Goal: Task Accomplishment & Management: Complete application form

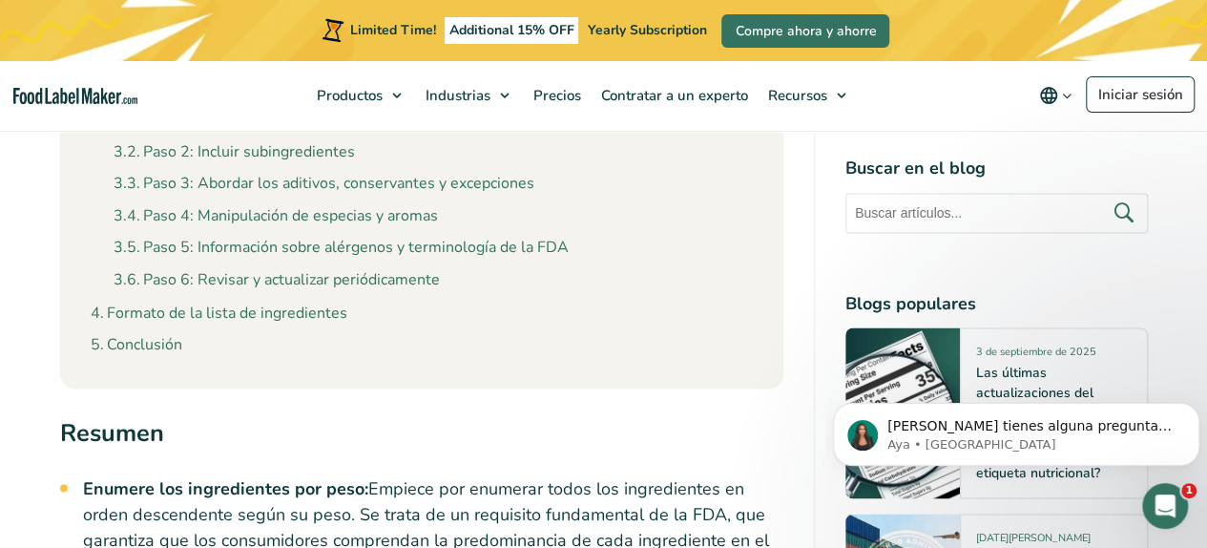
scroll to position [1527, 0]
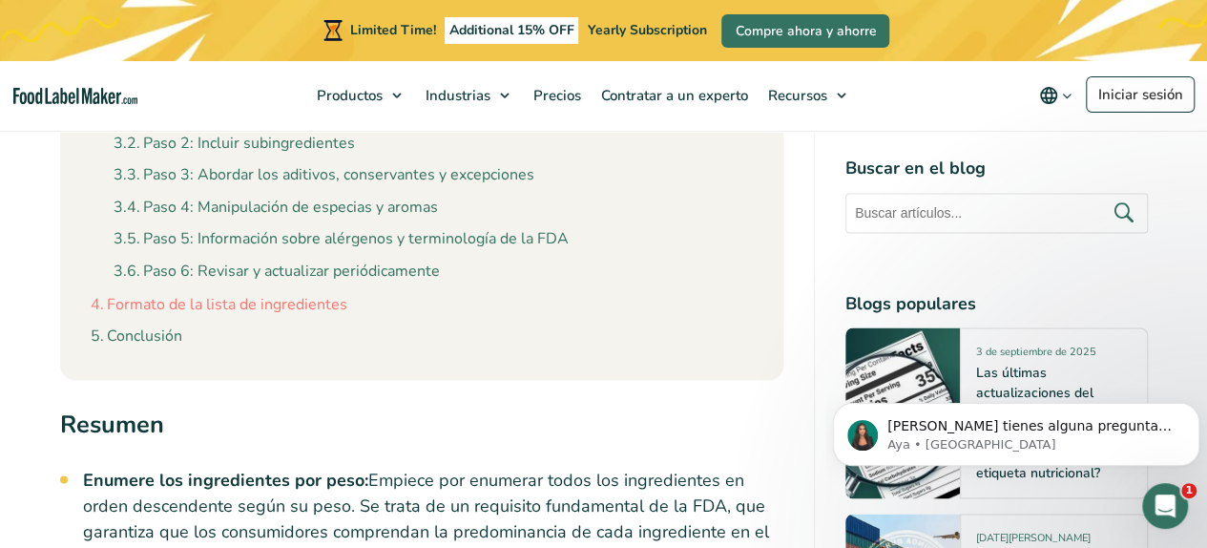
click at [258, 301] on link "Formato de la lista de ingredientes" at bounding box center [219, 304] width 257 height 25
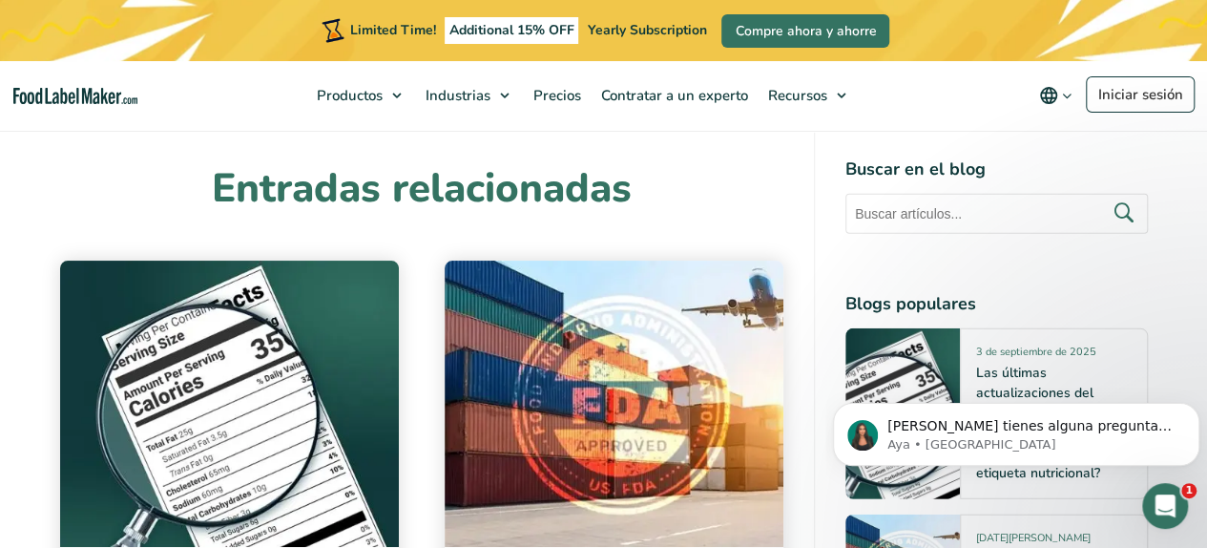
scroll to position [10147, 0]
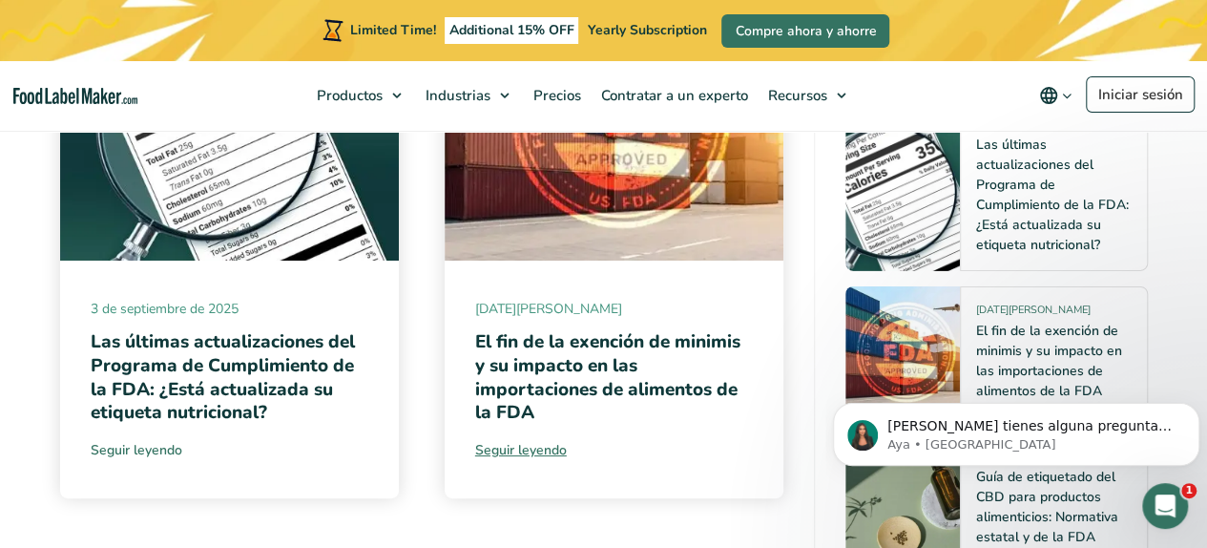
click at [138, 440] on link "Seguir leyendo" at bounding box center [230, 450] width 278 height 20
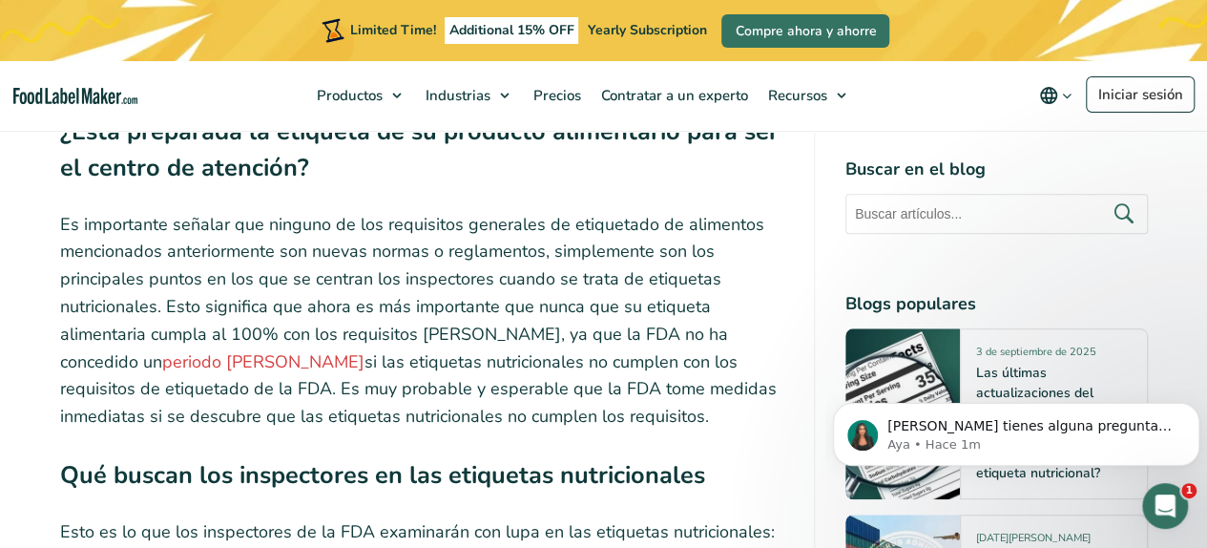
scroll to position [4200, 0]
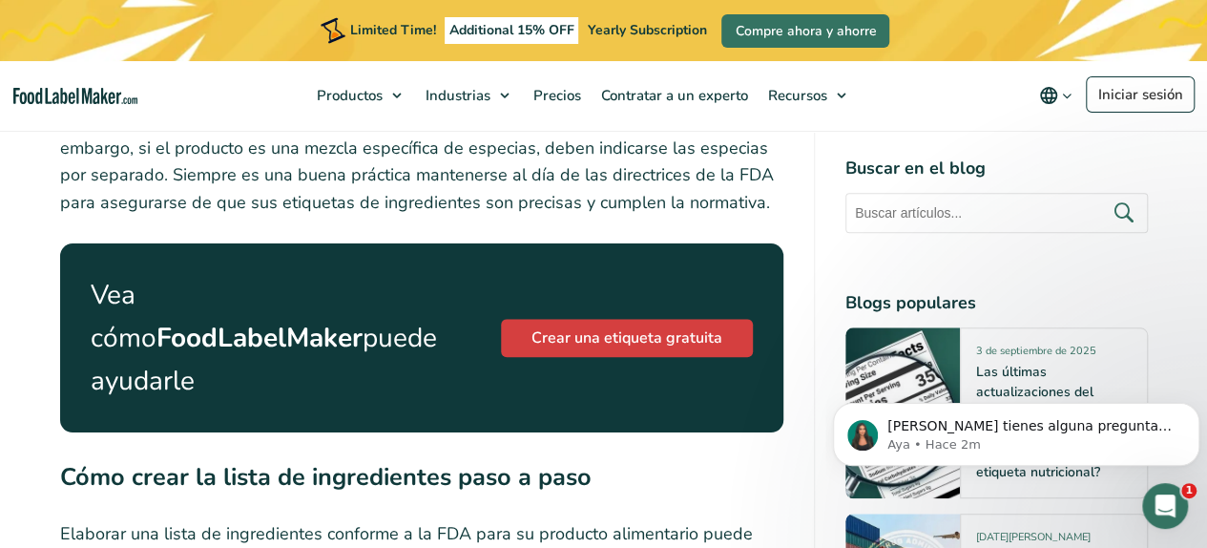
scroll to position [4400, 0]
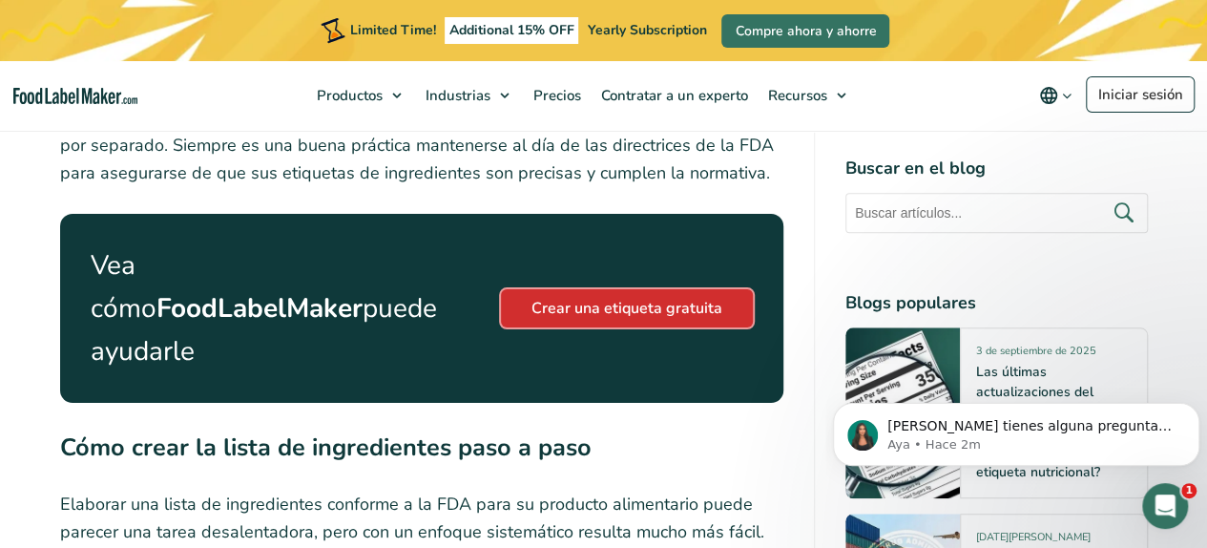
click at [608, 289] on link "Crear una etiqueta gratuita" at bounding box center [627, 308] width 252 height 38
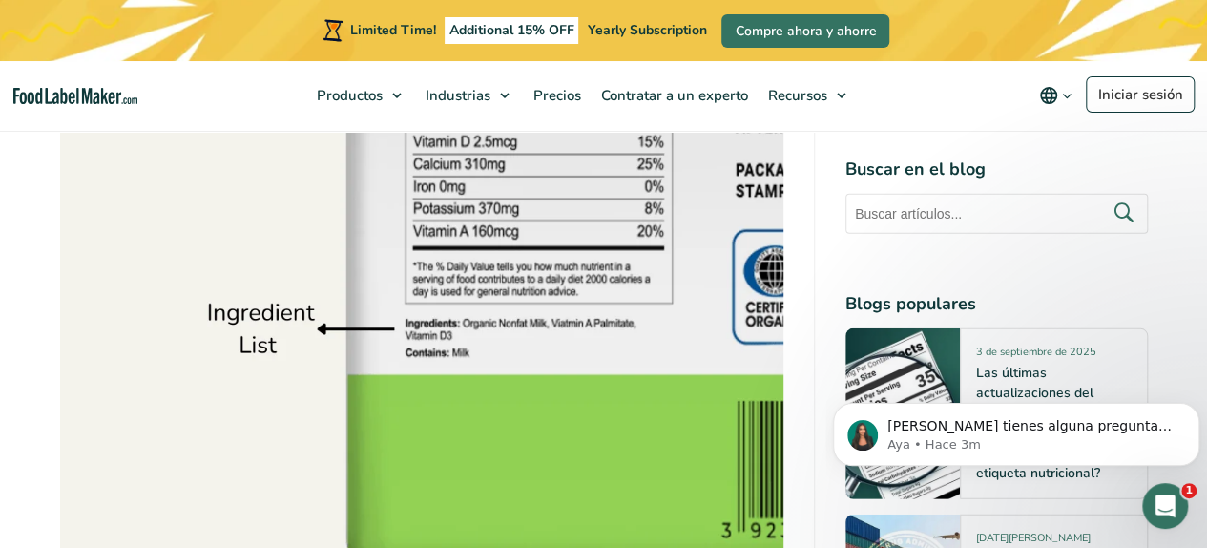
scroll to position [2587, 0]
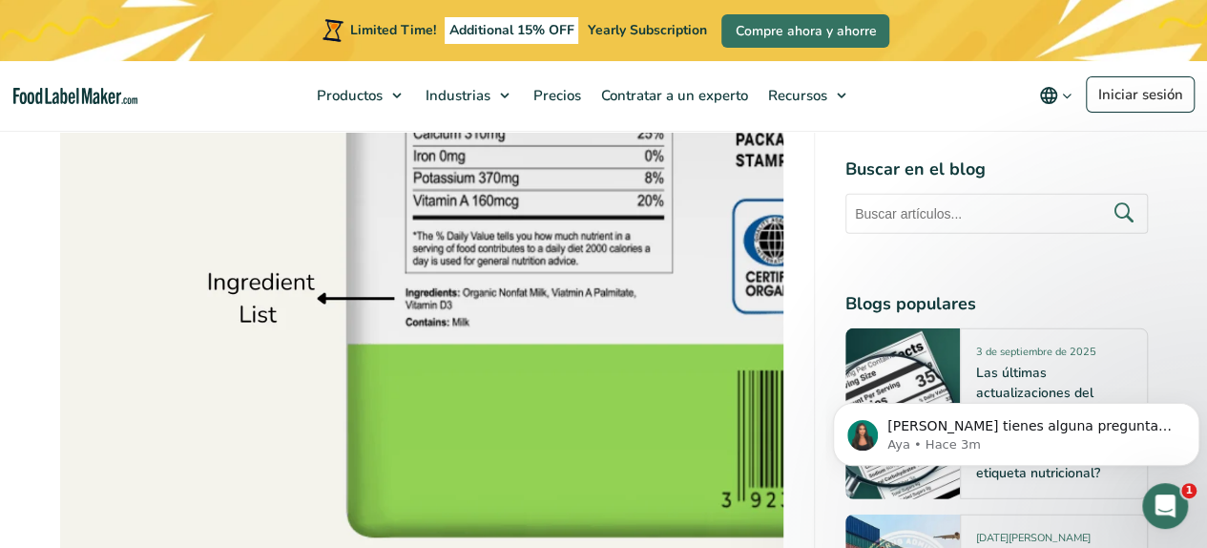
click at [252, 303] on img at bounding box center [421, 342] width 723 height 543
click at [385, 293] on img at bounding box center [421, 342] width 723 height 543
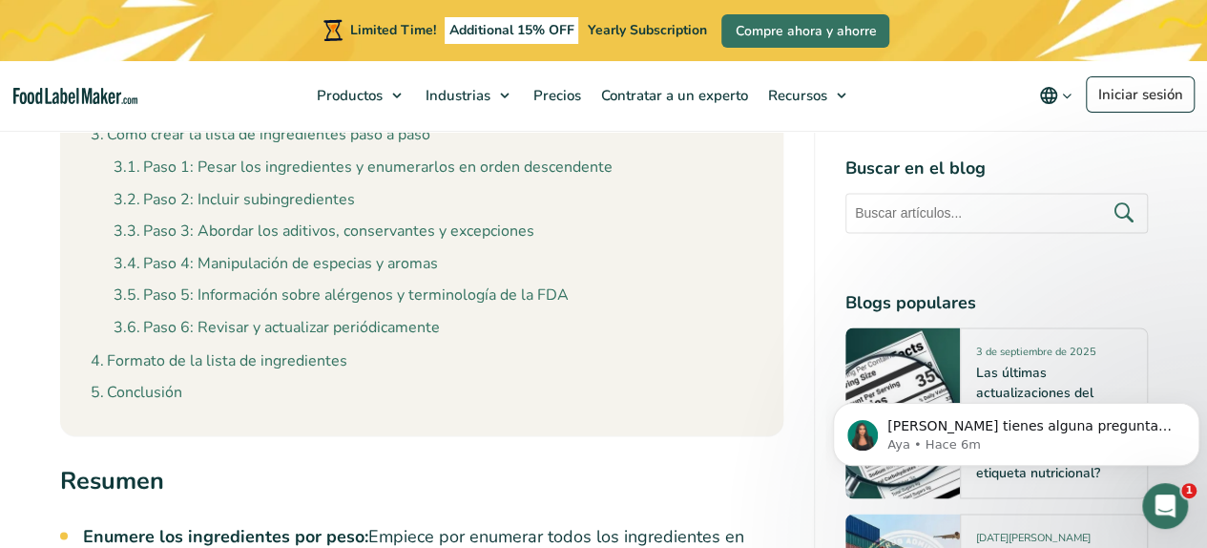
scroll to position [1441, 0]
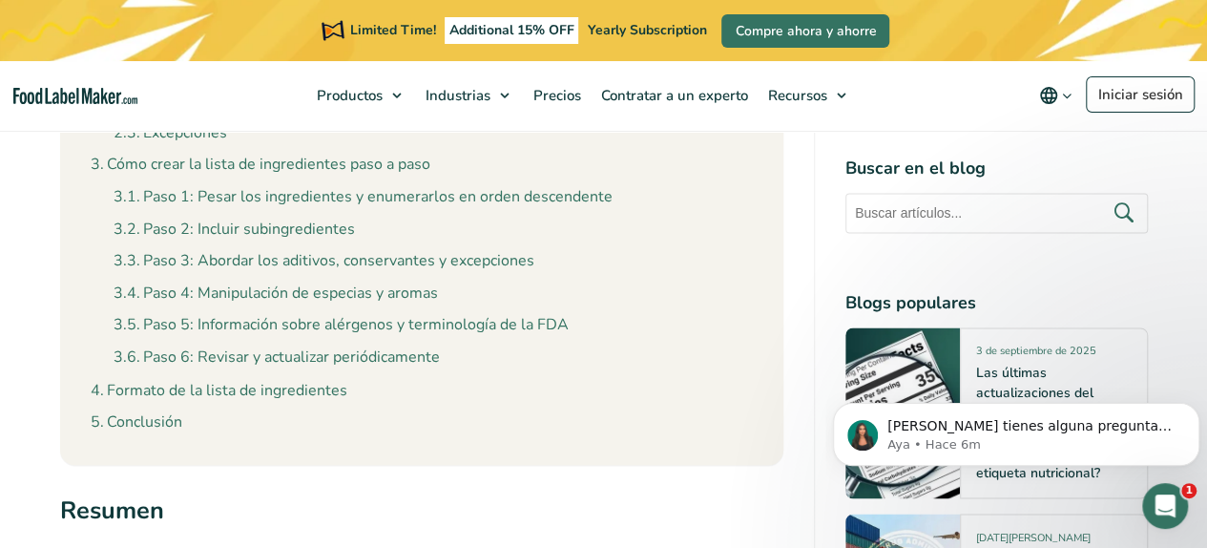
click at [326, 309] on ul "Paso 1: Pesar los ingredientes y enumerarlos en orden descendente Paso 2: Inclu…" at bounding box center [433, 274] width 639 height 193
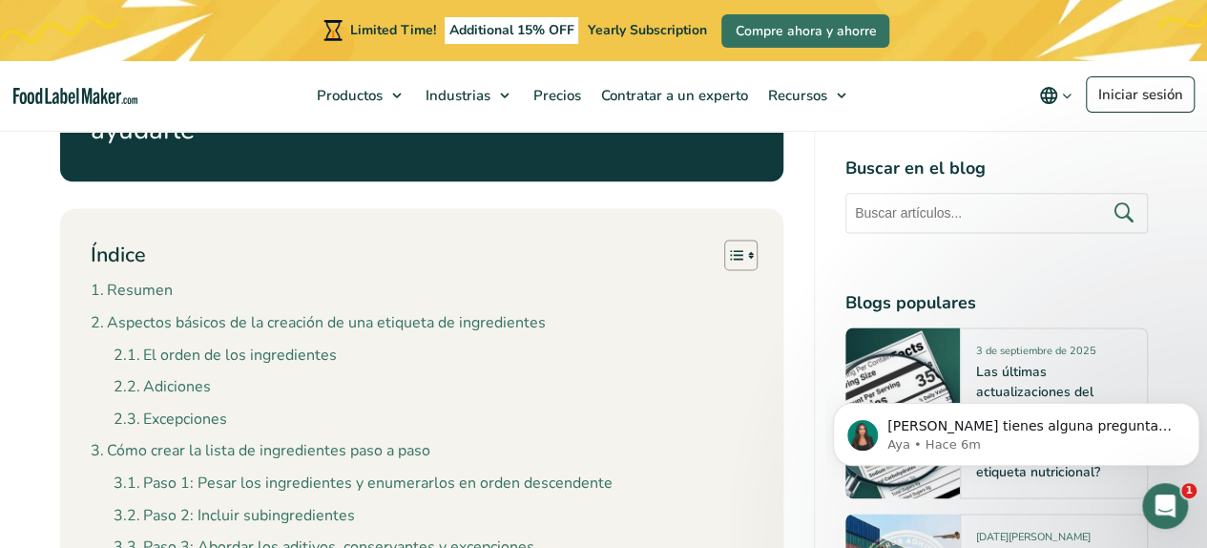
scroll to position [1250, 0]
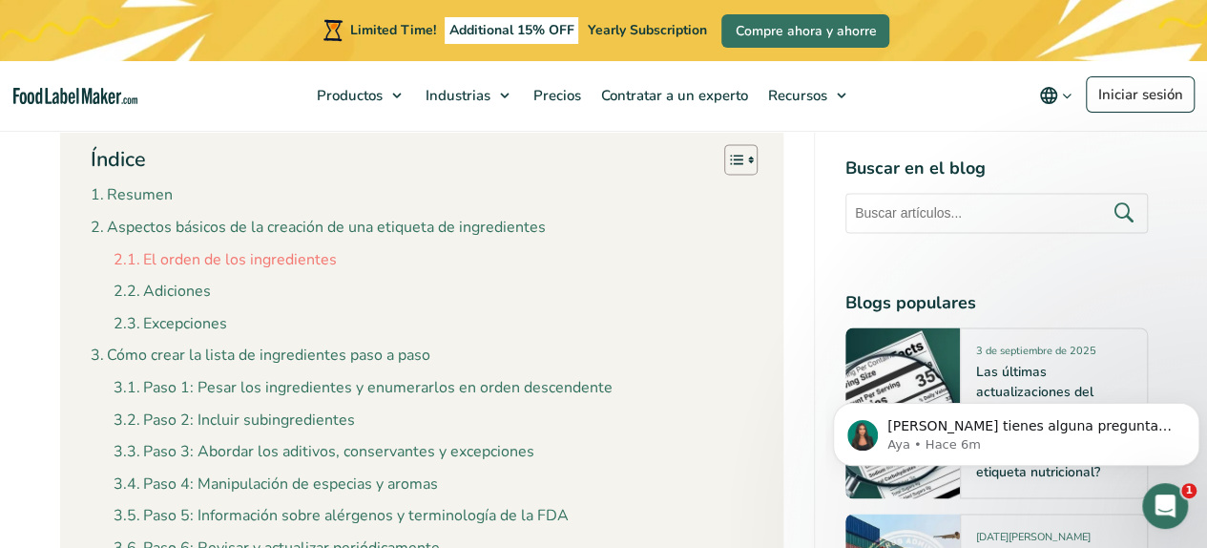
click at [220, 256] on link "El orden de los ingredientes" at bounding box center [225, 260] width 223 height 25
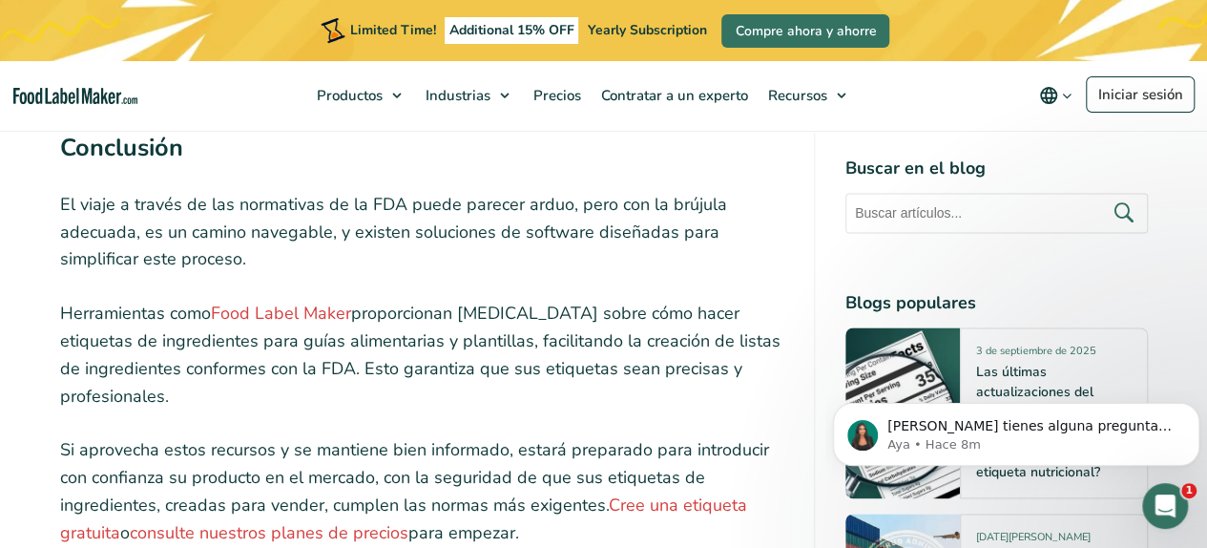
scroll to position [8477, 0]
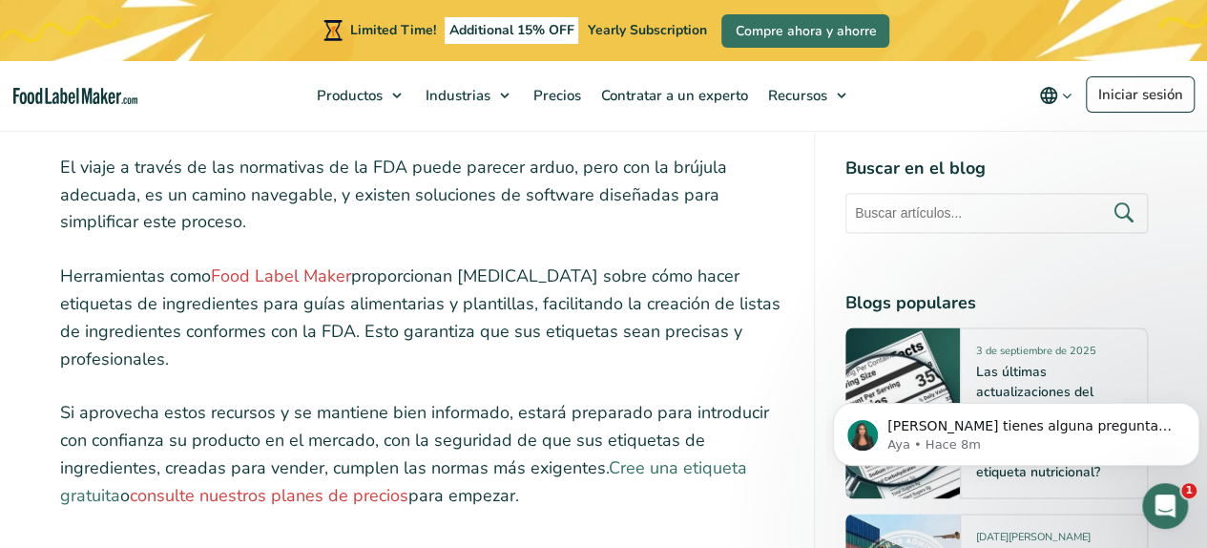
click at [683, 456] on link "Cree una etiqueta gratuita" at bounding box center [403, 481] width 687 height 51
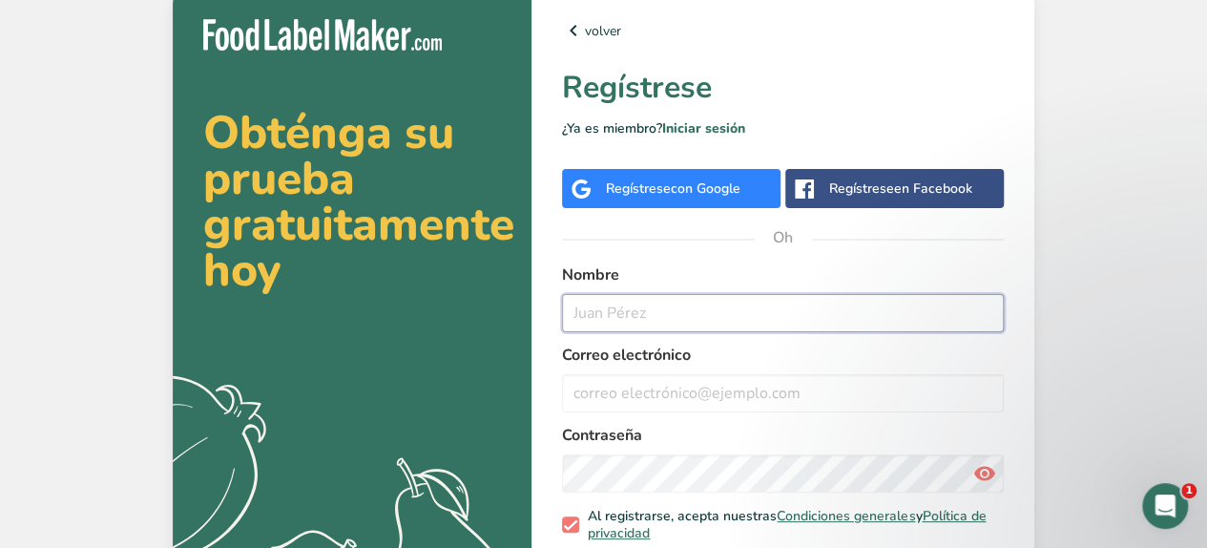
click at [650, 321] on input "text" at bounding box center [783, 313] width 442 height 38
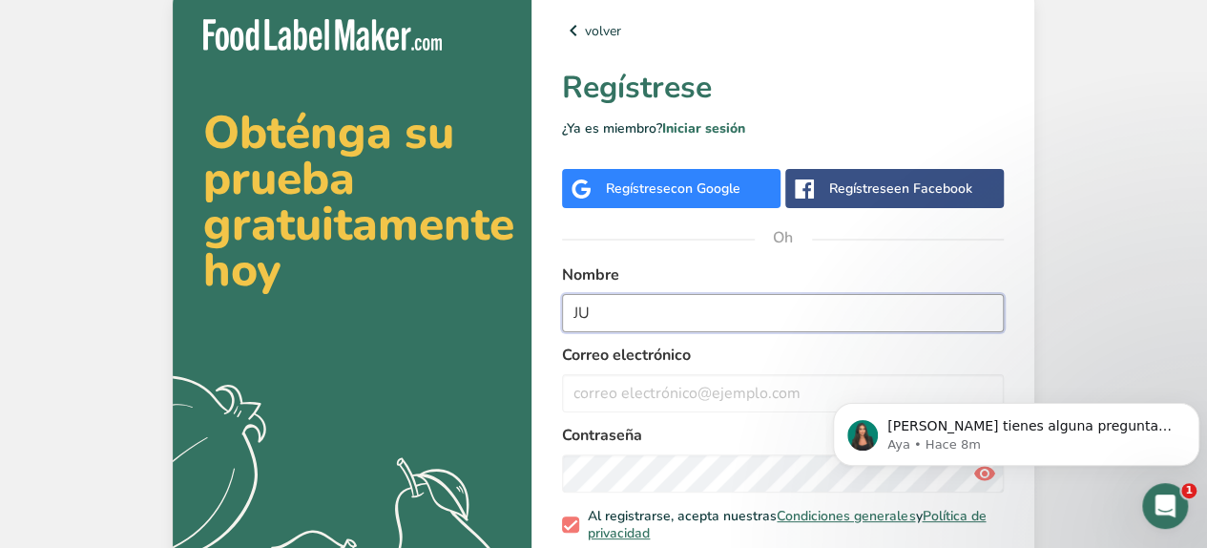
type input "J"
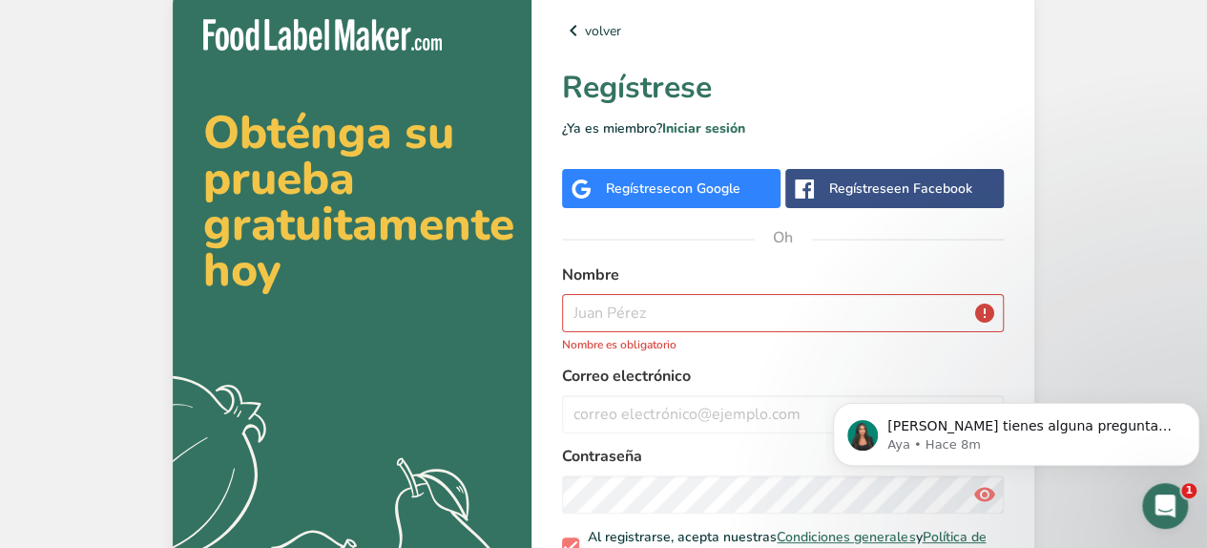
click at [680, 191] on font "con Google" at bounding box center [706, 188] width 70 height 18
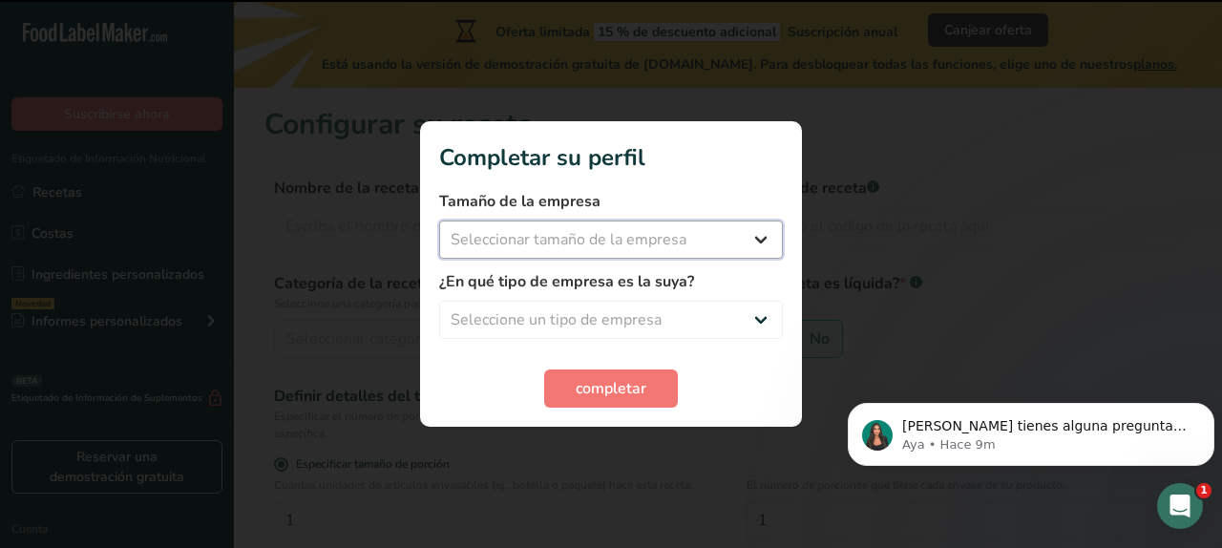
click at [546, 235] on select "Seleccionar tamaño de la empresa Menos de 10 empleados De 10 a 50 empleados De …" at bounding box center [611, 239] width 344 height 38
select select "1"
click at [439, 220] on select "Seleccionar tamaño de la empresa Menos de 10 empleados De 10 a 50 empleados De …" at bounding box center [611, 239] width 344 height 38
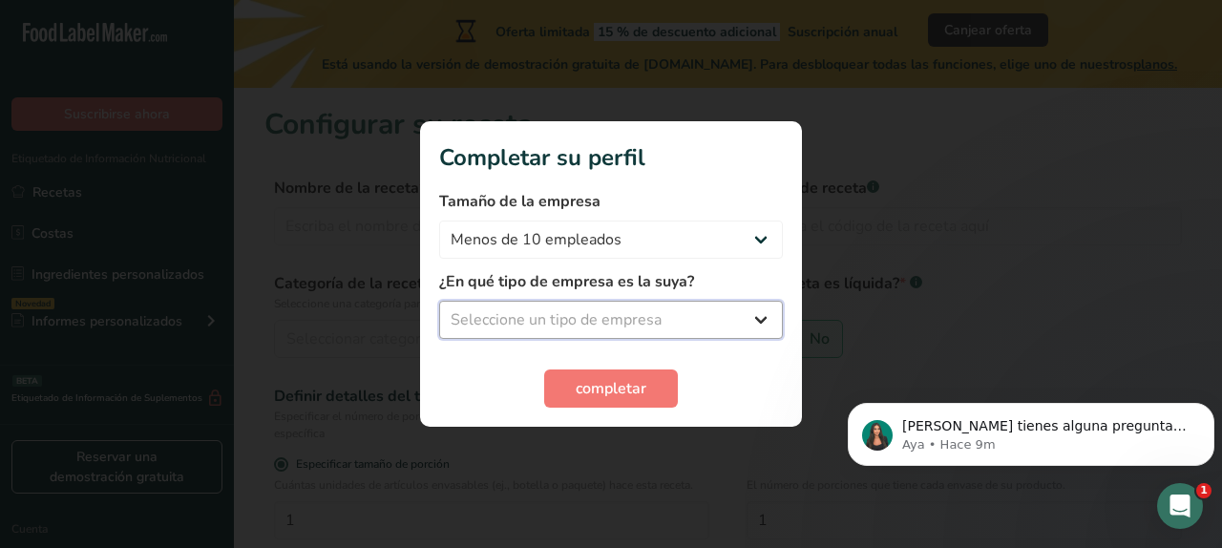
click at [526, 332] on select "Seleccione un tipo de empresa Fabricante de alimentos envasados Restaurante y c…" at bounding box center [611, 320] width 344 height 38
select select "1"
click at [439, 301] on select "Seleccione un tipo de empresa Fabricante de alimentos envasados Restaurante y c…" at bounding box center [611, 320] width 344 height 38
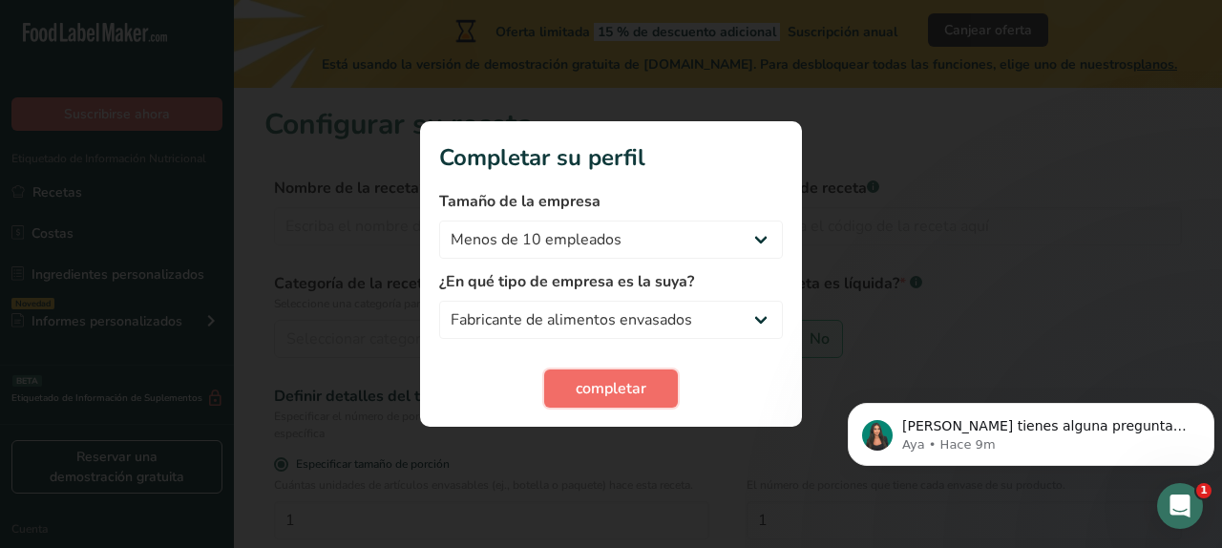
click at [618, 383] on font "completar" at bounding box center [611, 388] width 71 height 21
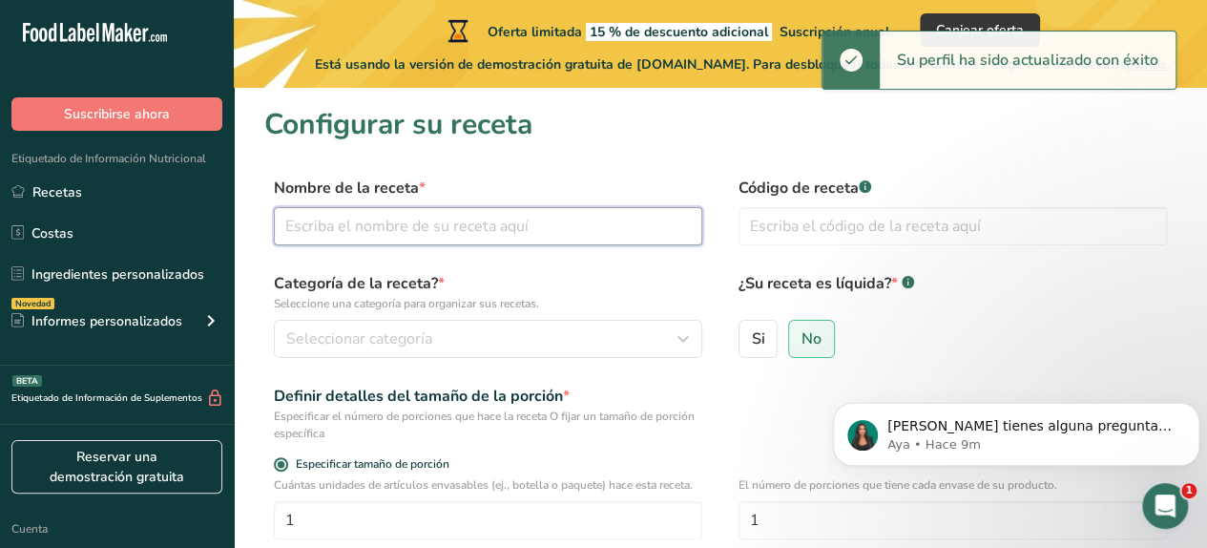
click at [420, 228] on input "text" at bounding box center [488, 226] width 429 height 38
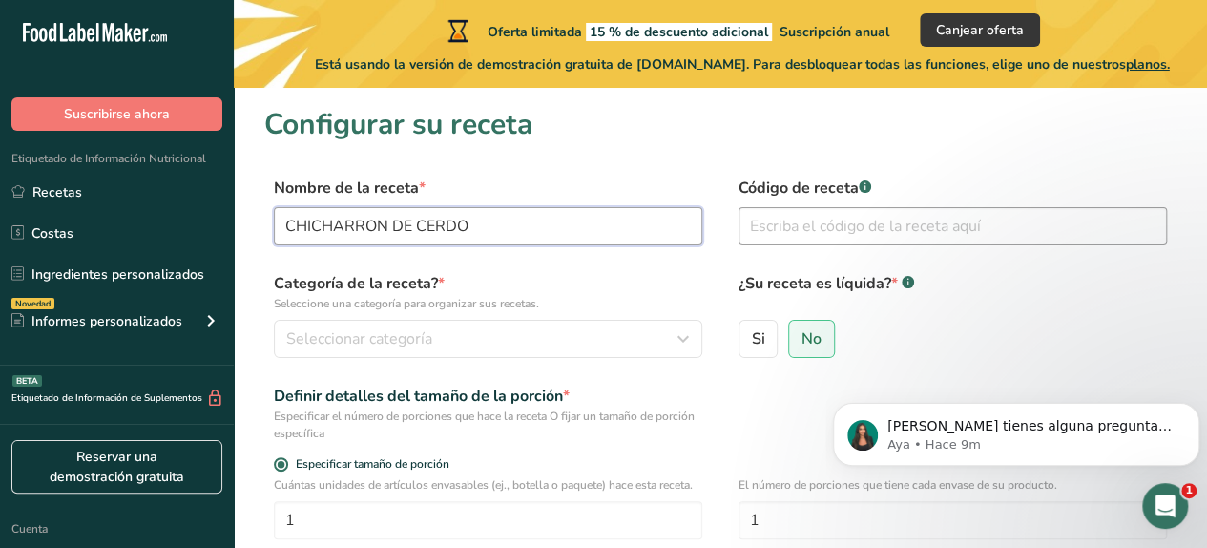
type input "CHICHARRON DE CERDO"
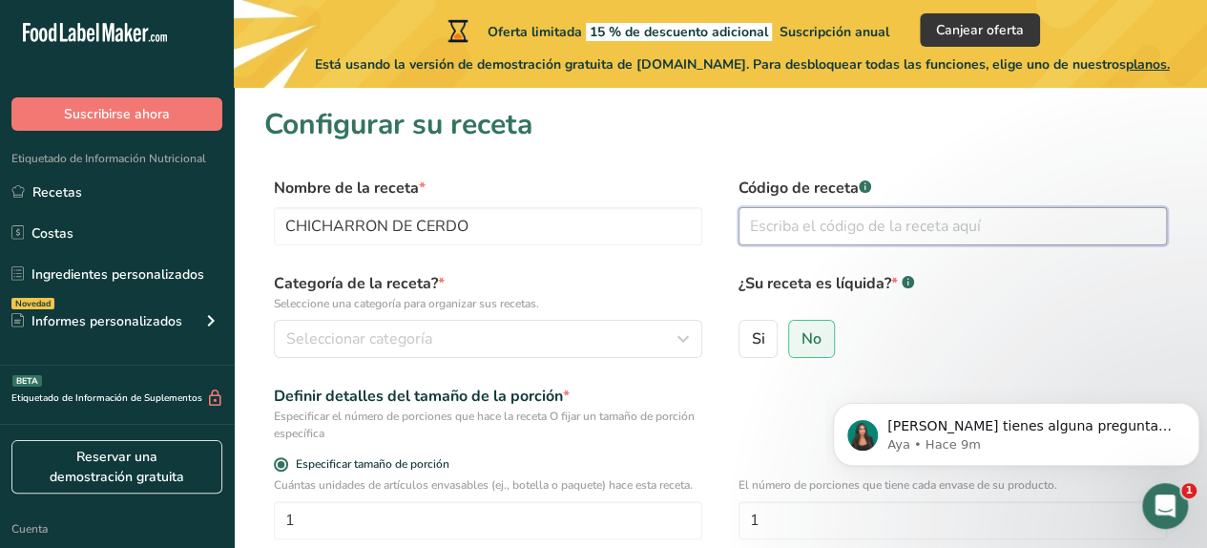
click at [795, 225] on input "text" at bounding box center [953, 226] width 429 height 38
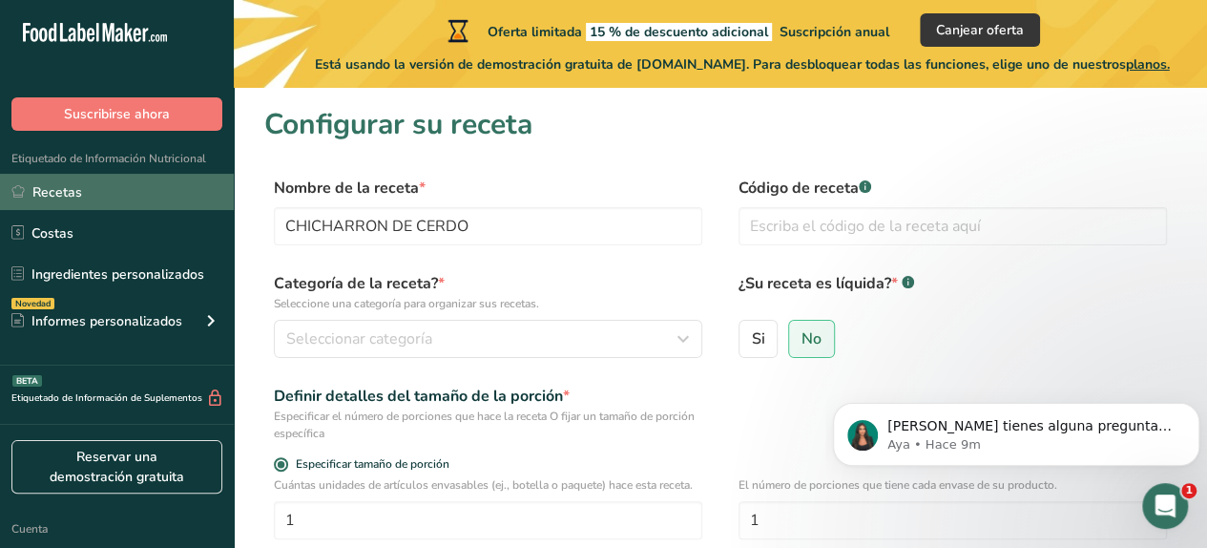
click at [46, 194] on font "Recetas" at bounding box center [57, 192] width 50 height 18
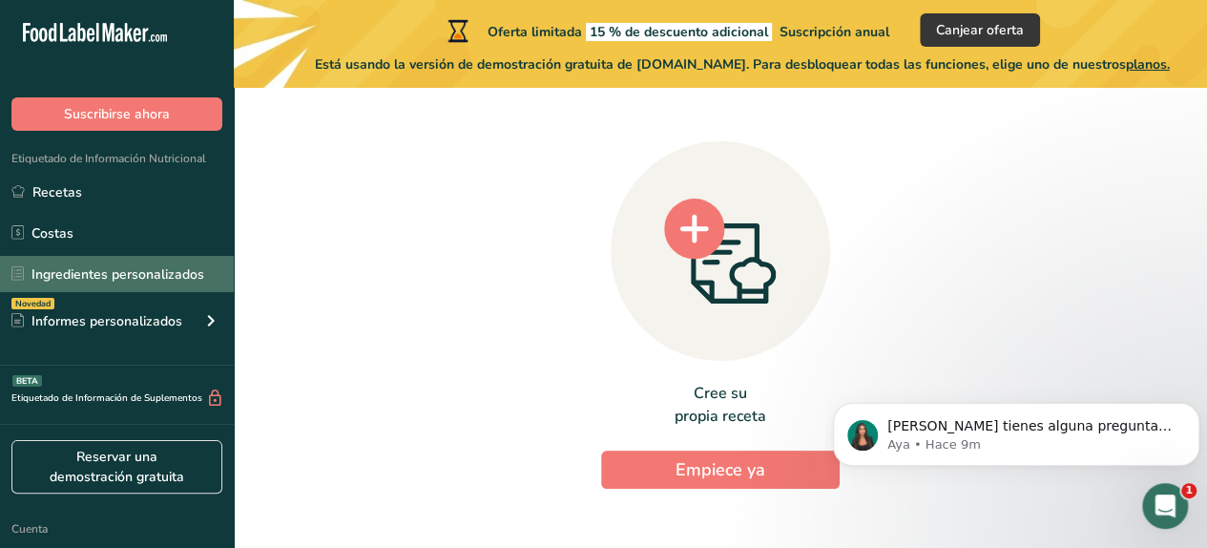
click at [75, 278] on font "Ingredientes personalizados" at bounding box center [117, 274] width 173 height 18
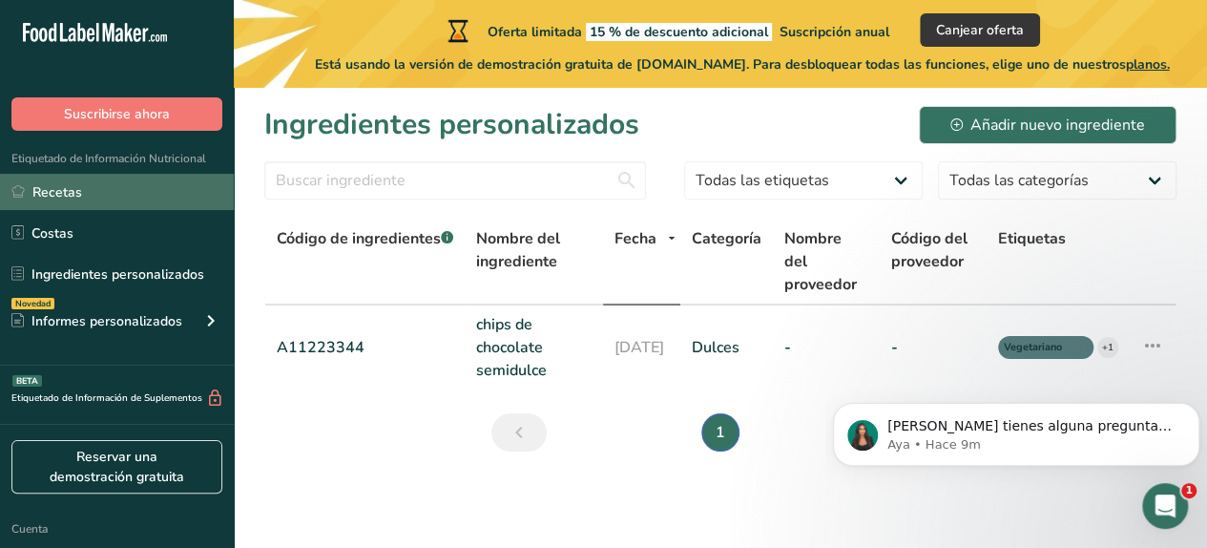
click at [44, 194] on font "Recetas" at bounding box center [57, 192] width 50 height 18
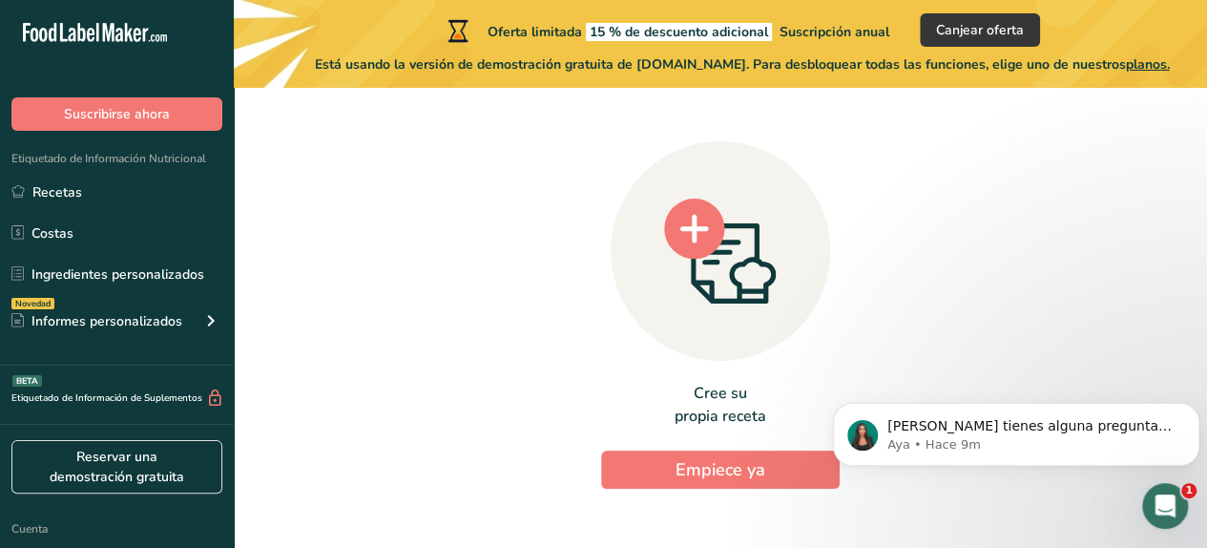
click at [66, 164] on font "Etiquetado de Información Nutricional" at bounding box center [108, 158] width 195 height 15
click at [66, 157] on font "Etiquetado de Información Nutricional" at bounding box center [108, 158] width 195 height 15
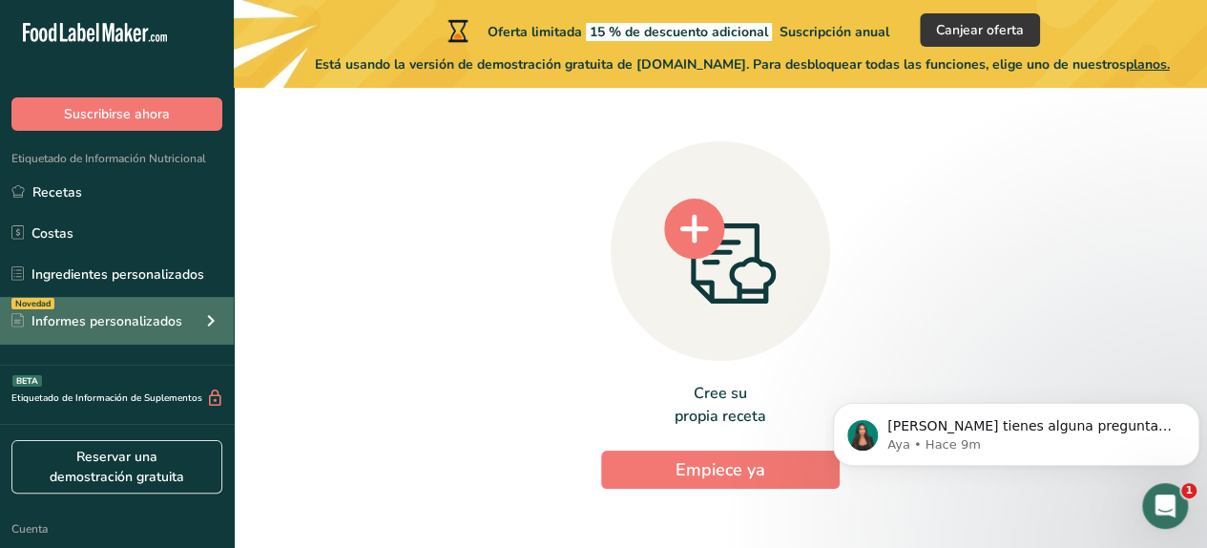
click at [59, 316] on font "Informes personalizados" at bounding box center [106, 321] width 151 height 18
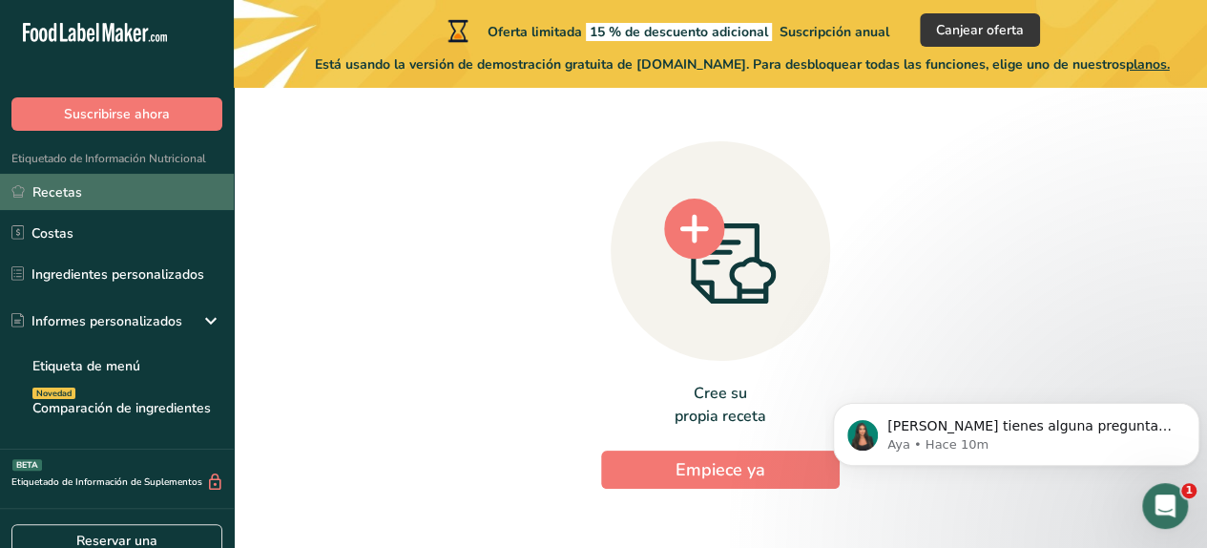
click at [84, 192] on link "Recetas" at bounding box center [117, 192] width 234 height 36
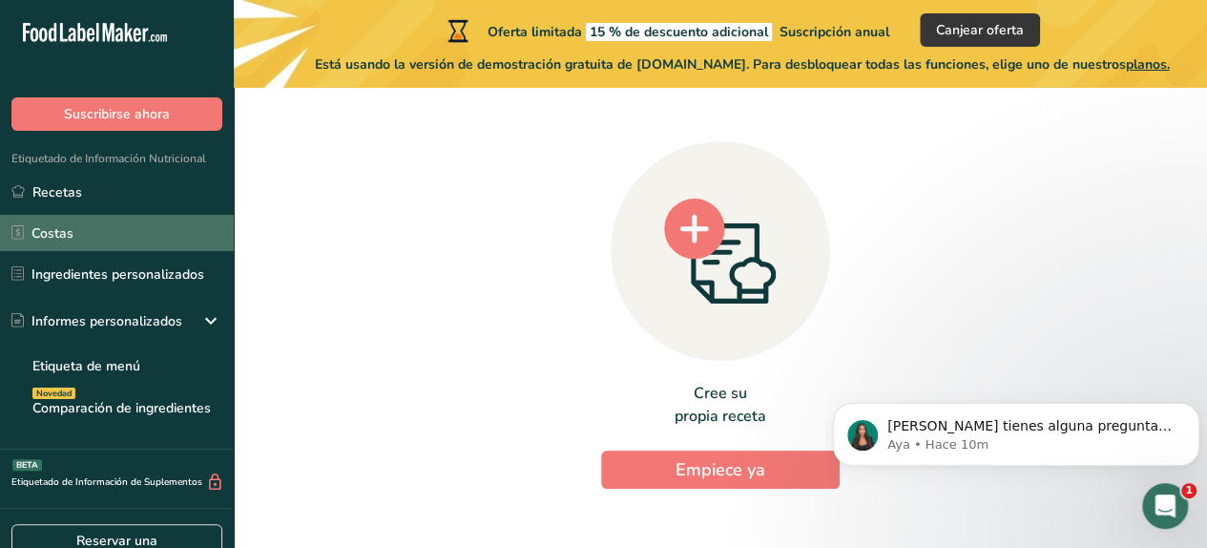
click at [60, 238] on font "Costas" at bounding box center [52, 233] width 42 height 18
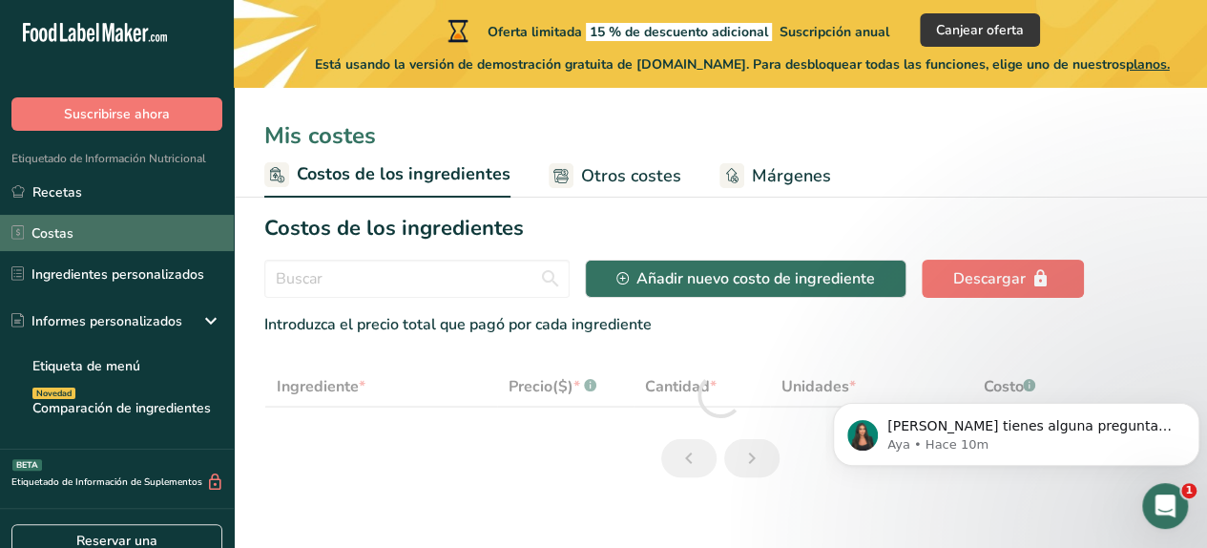
select select "1"
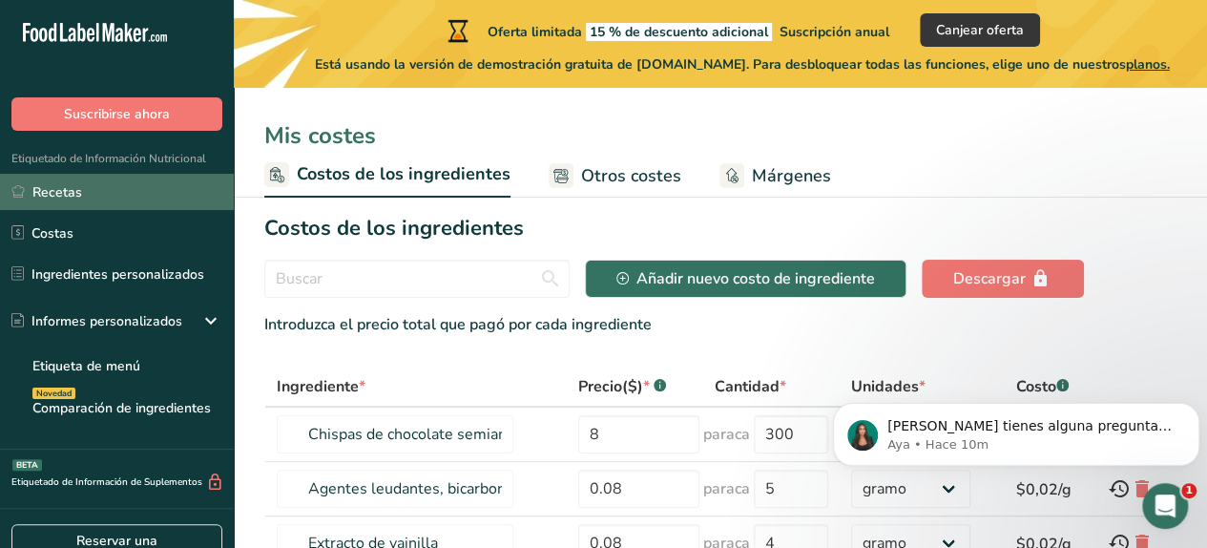
click at [59, 192] on font "Recetas" at bounding box center [57, 192] width 50 height 18
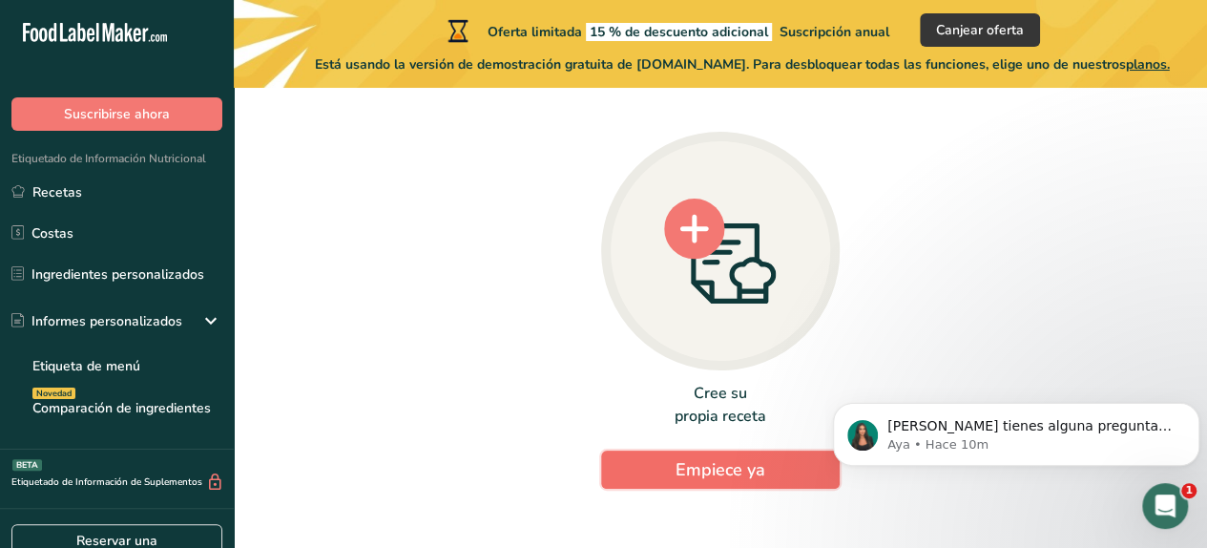
click at [708, 453] on button "Empiece ya" at bounding box center [720, 470] width 239 height 38
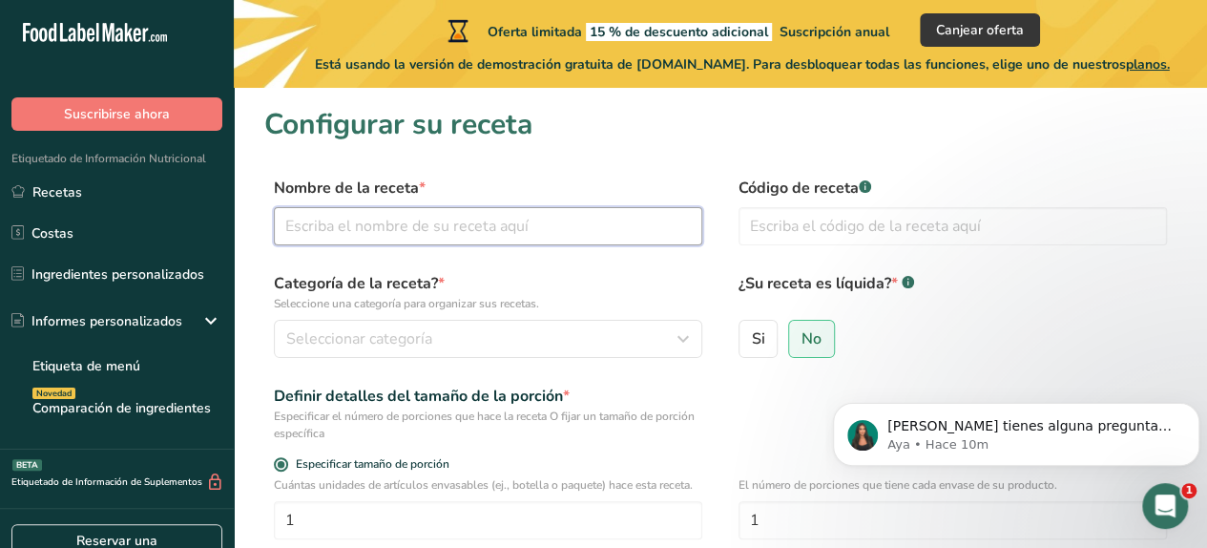
click at [353, 220] on input "text" at bounding box center [488, 226] width 429 height 38
type input "C"
type input "Chicharron de cerdo"
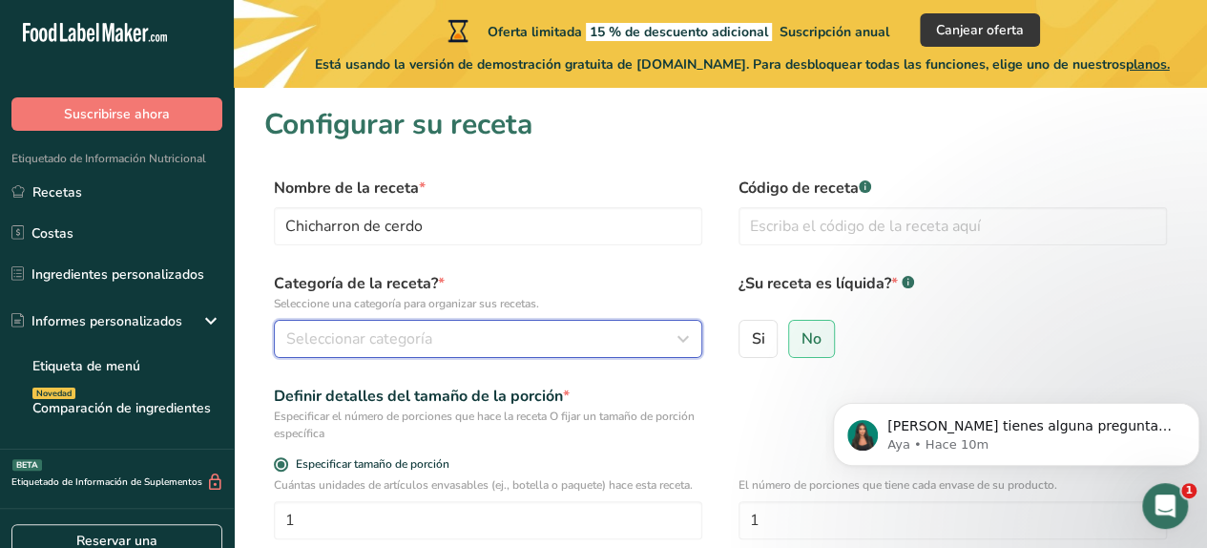
click at [430, 341] on font "Seleccionar categoría" at bounding box center [359, 338] width 146 height 21
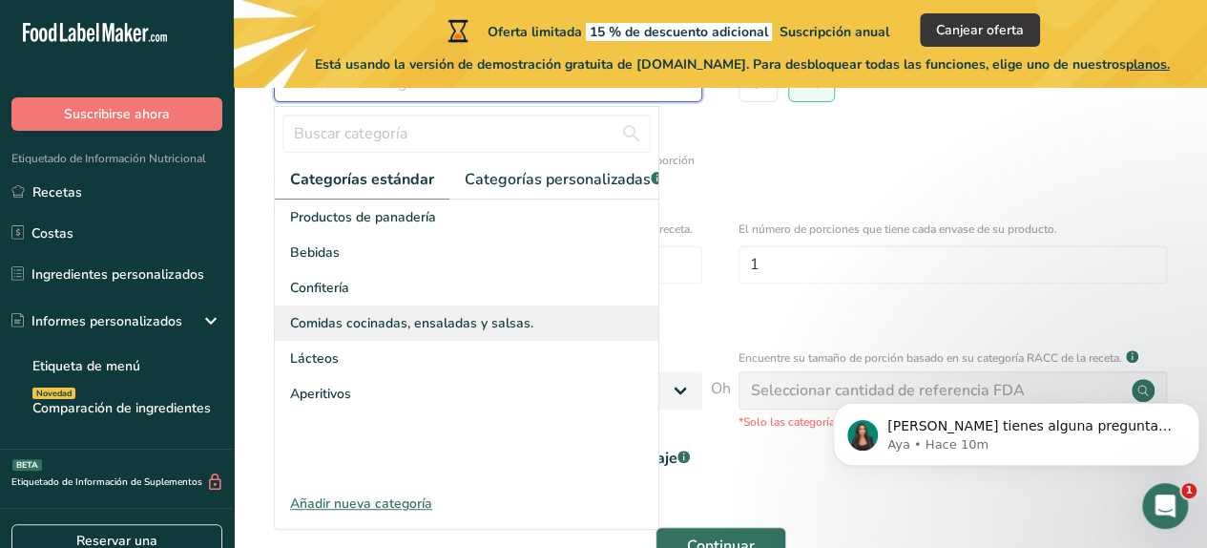
scroll to position [286, 0]
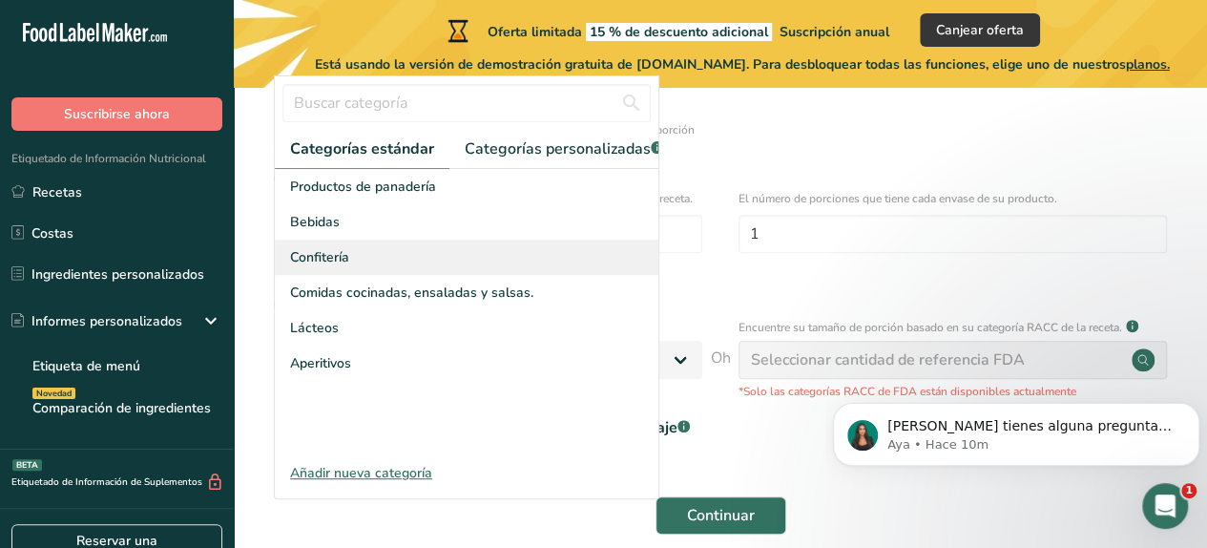
click at [324, 266] on font "Confitería" at bounding box center [319, 257] width 59 height 18
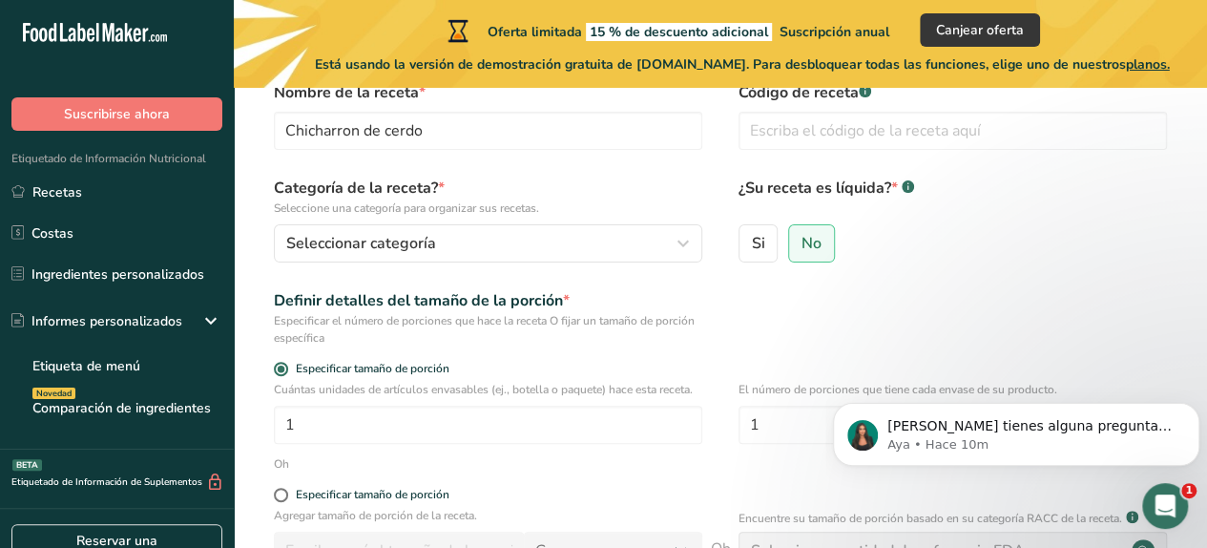
scroll to position [0, 0]
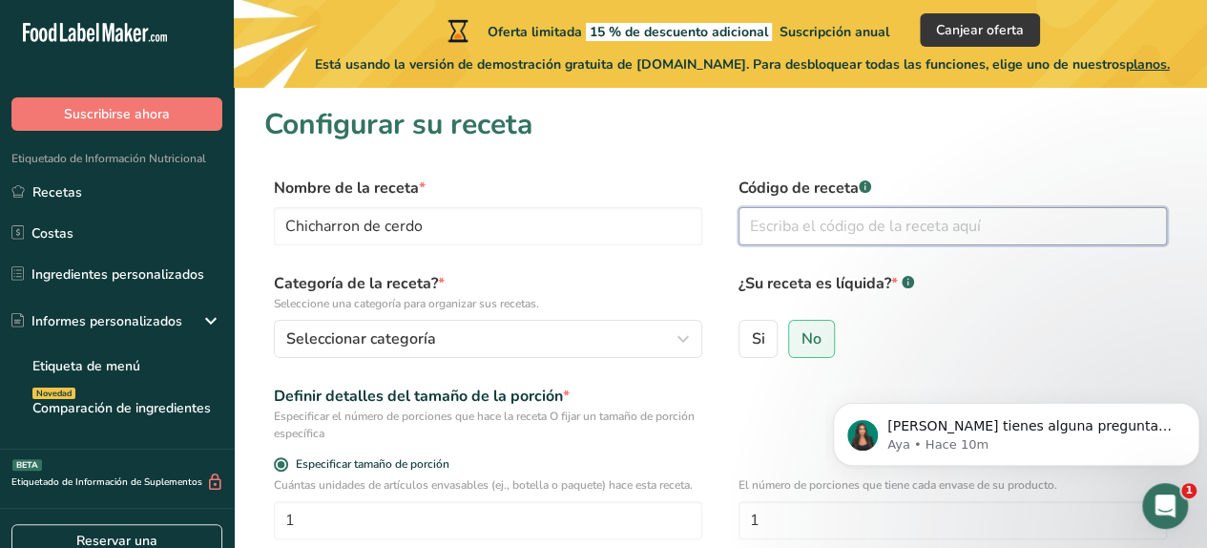
click at [785, 220] on input "text" at bounding box center [953, 226] width 429 height 38
type input "01"
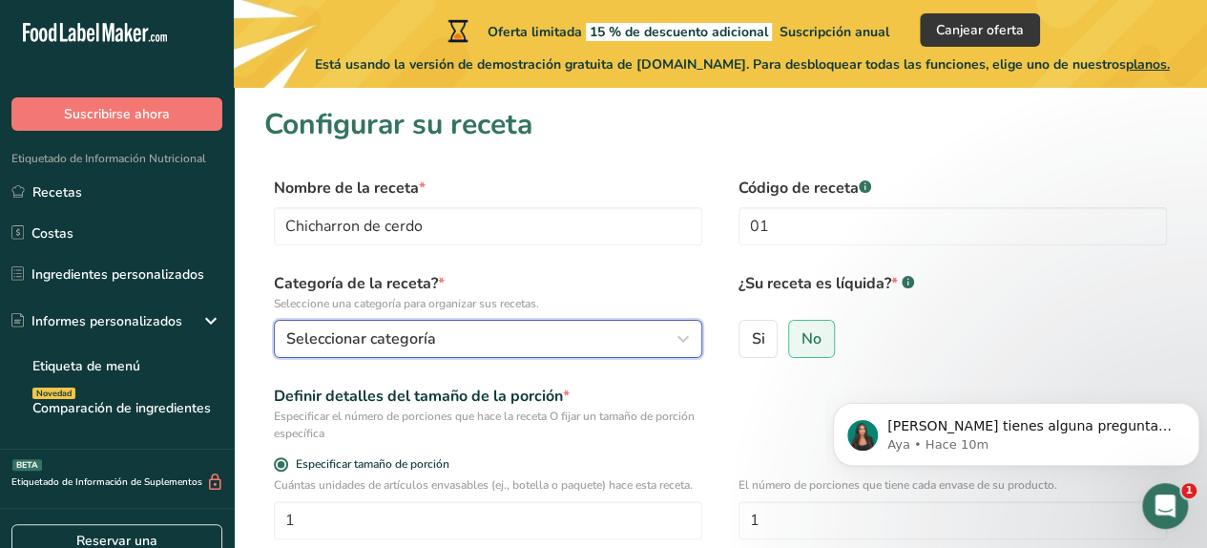
click at [506, 347] on div "Seleccionar categoría" at bounding box center [482, 338] width 392 height 23
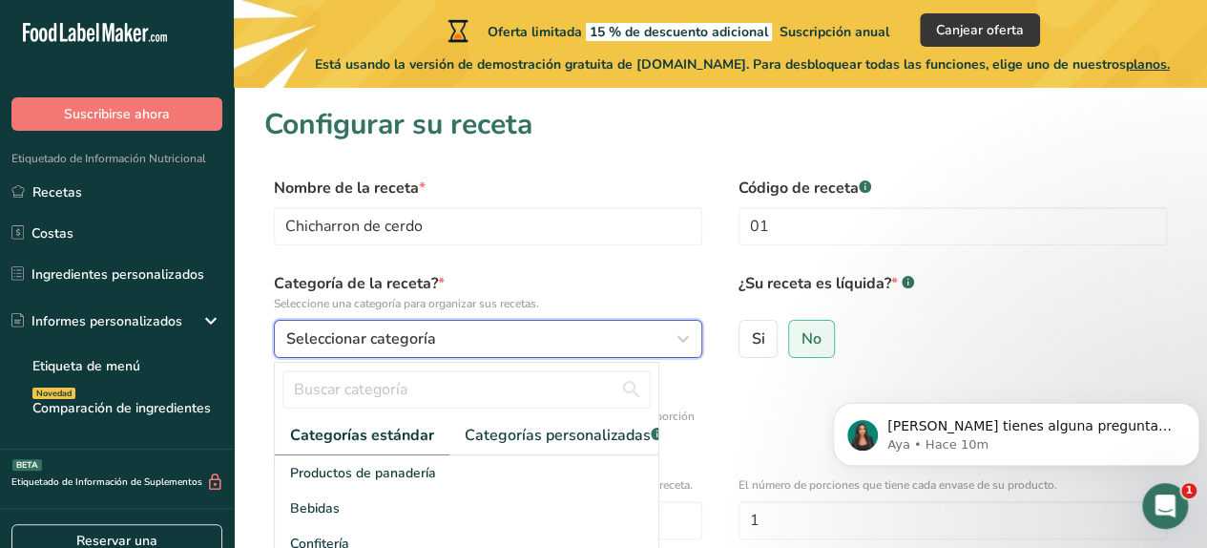
scroll to position [191, 0]
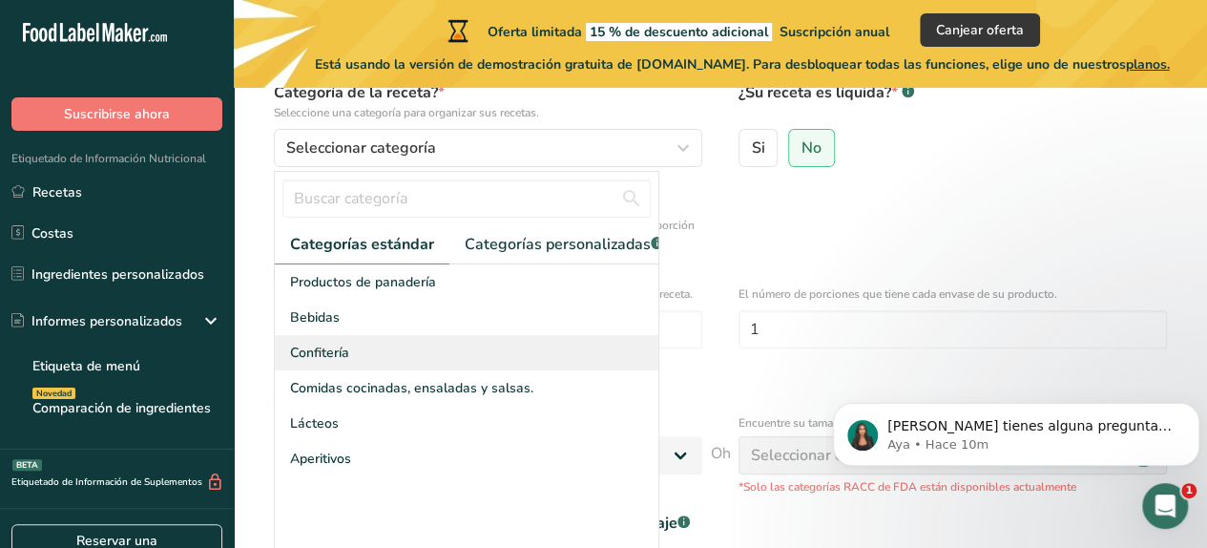
click at [300, 362] on font "Confitería" at bounding box center [319, 353] width 59 height 18
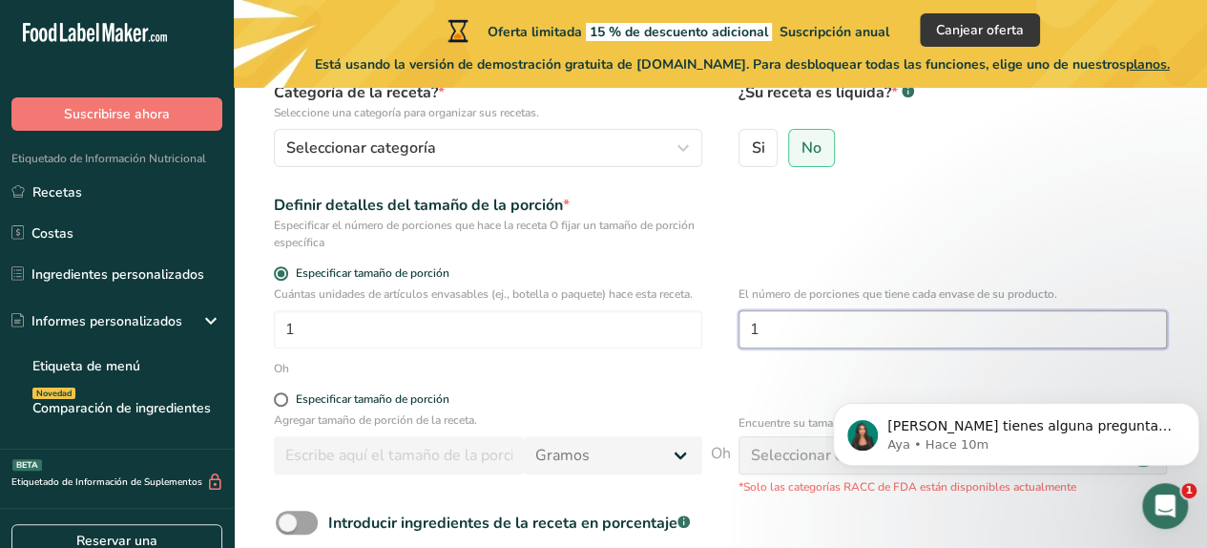
drag, startPoint x: 790, startPoint y: 333, endPoint x: 723, endPoint y: 341, distance: 68.2
click at [723, 341] on div "Cuántas unidades de artículos envasables (ej., botella o paquete) hace esta rec…" at bounding box center [720, 322] width 912 height 74
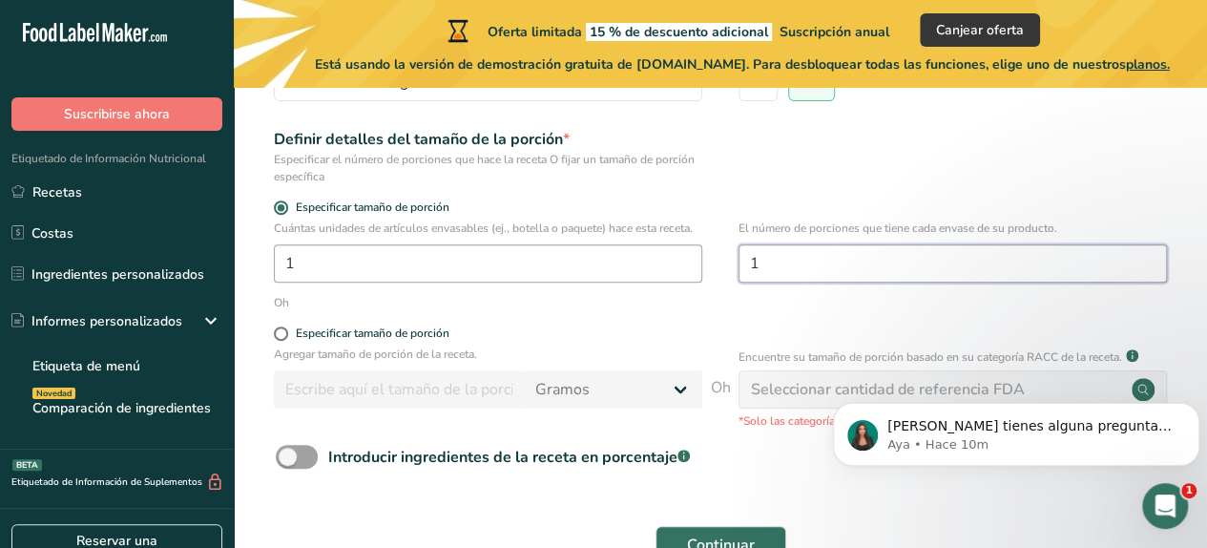
scroll to position [286, 0]
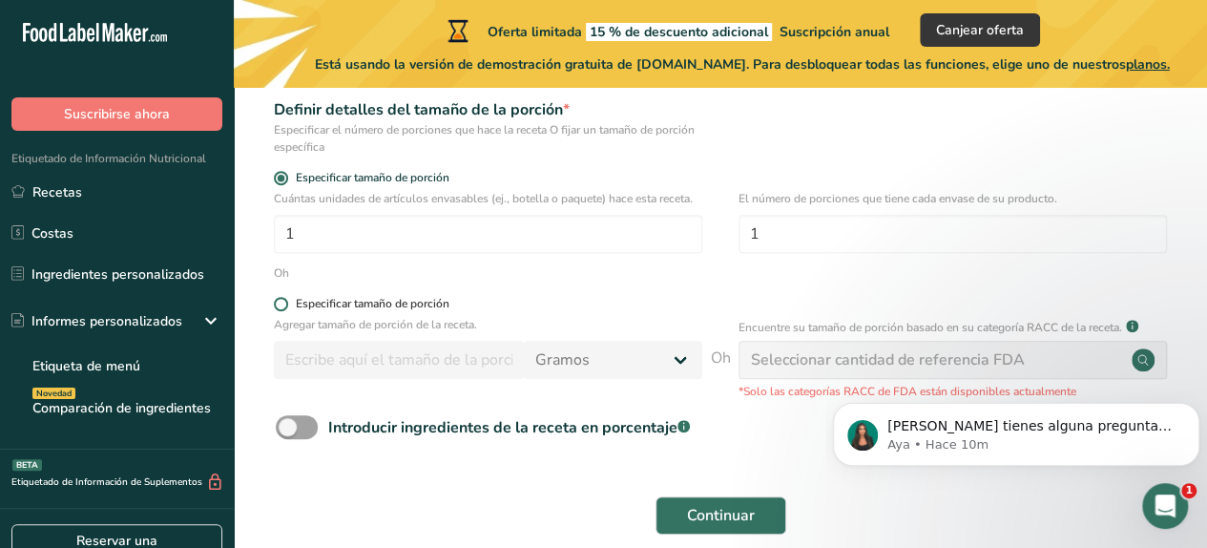
click at [282, 304] on span at bounding box center [281, 304] width 14 height 14
click at [282, 304] on input "Especificar tamaño de porción" at bounding box center [280, 304] width 12 height 12
radio input "true"
radio input "false"
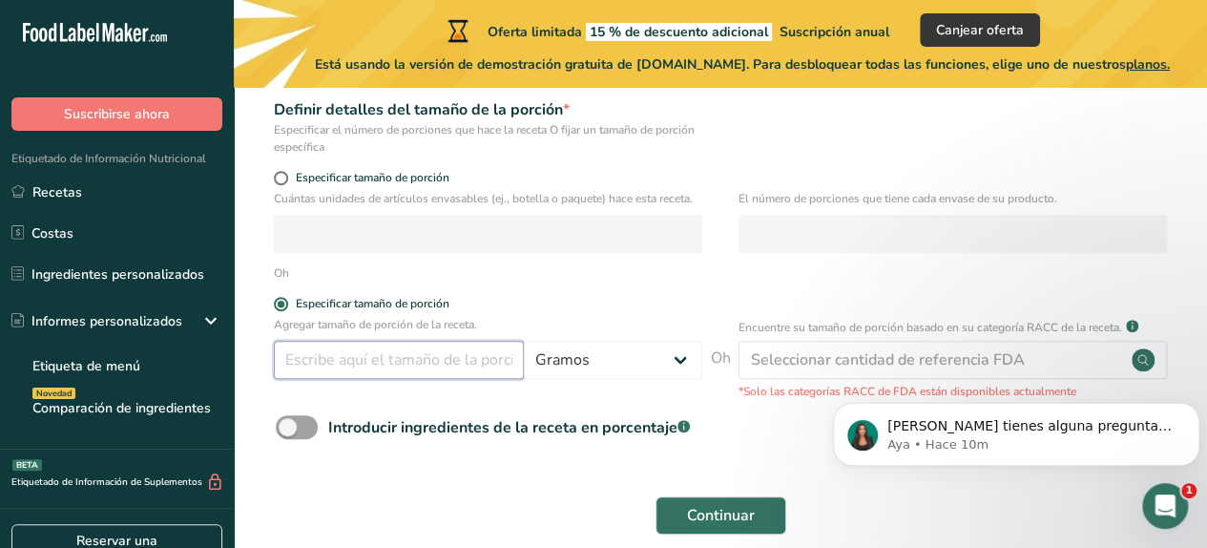
click at [311, 348] on input "number" at bounding box center [399, 360] width 250 height 38
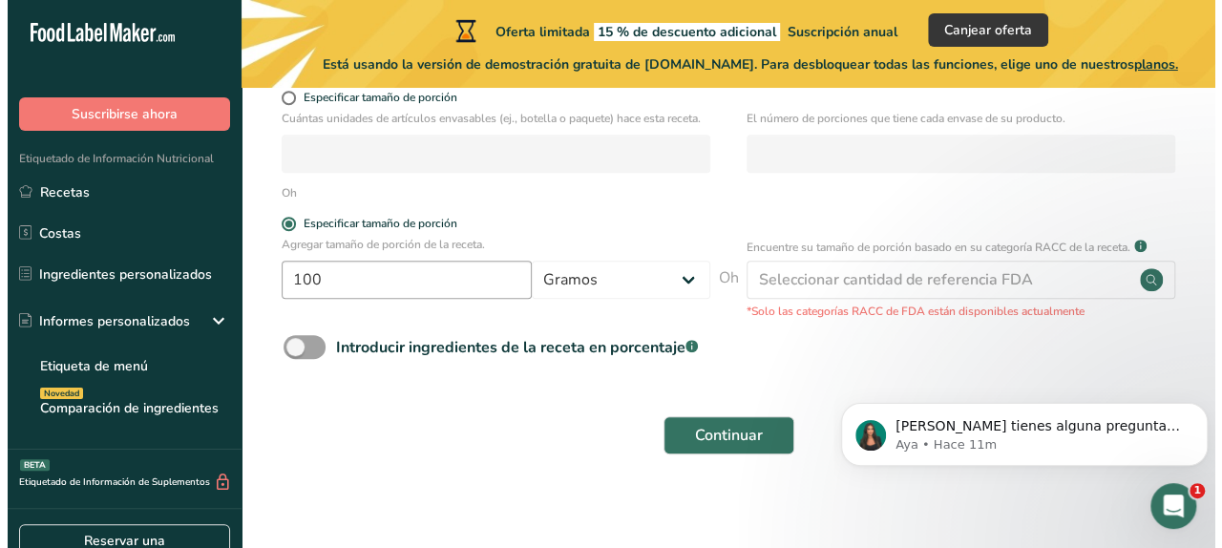
scroll to position [376, 0]
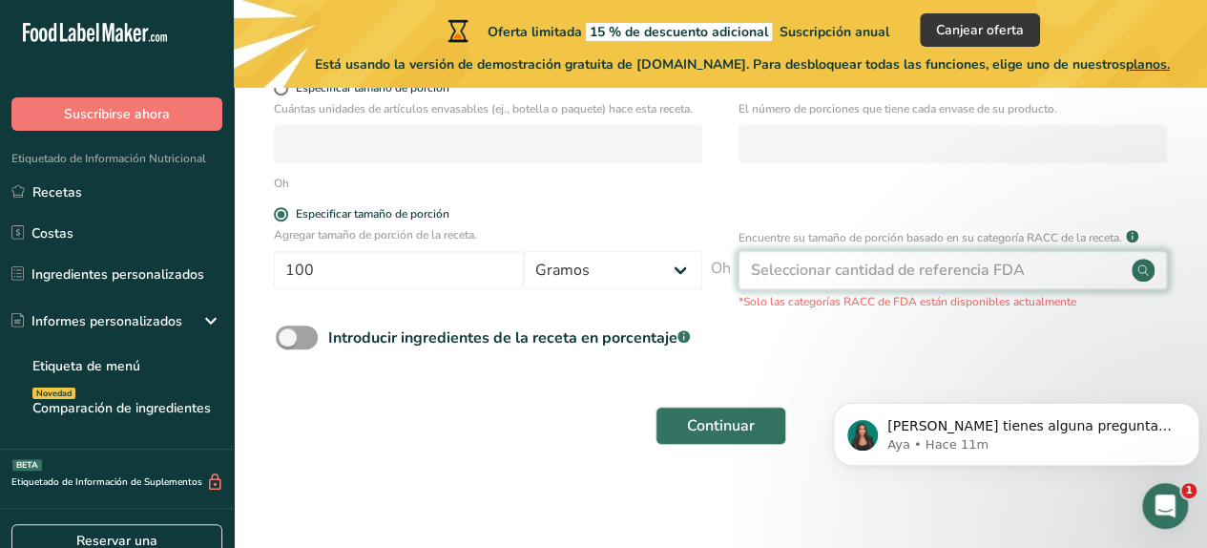
click at [1048, 278] on div "Seleccionar cantidad de referencia FDA" at bounding box center [953, 270] width 429 height 38
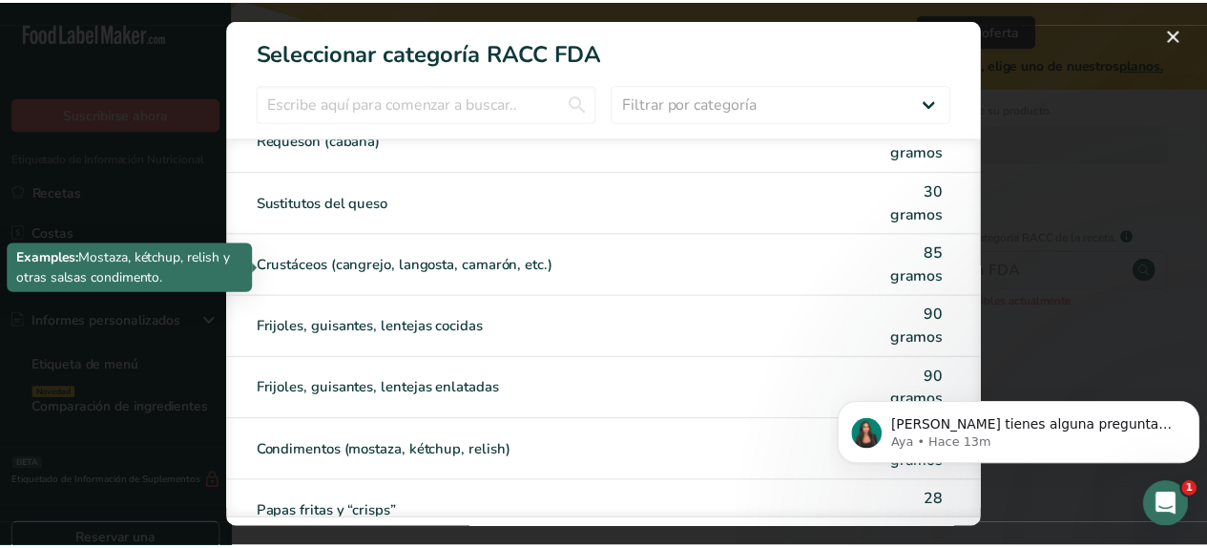
scroll to position [1718, 0]
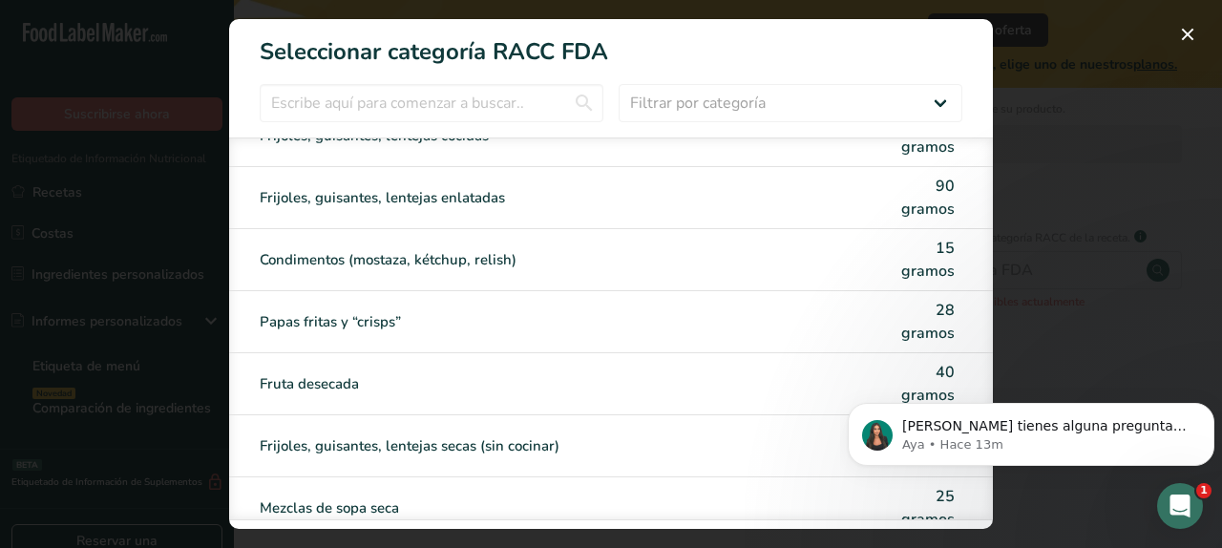
click at [844, 295] on div "Papas fritas y “crisps” 28 gramos" at bounding box center [611, 322] width 764 height 62
type input "28"
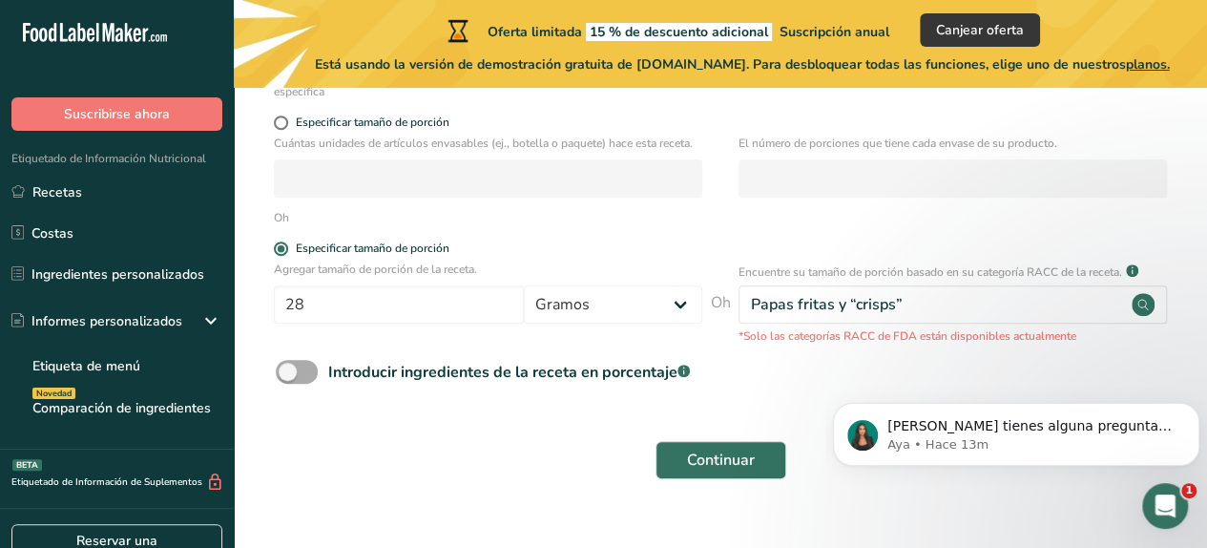
scroll to position [376, 0]
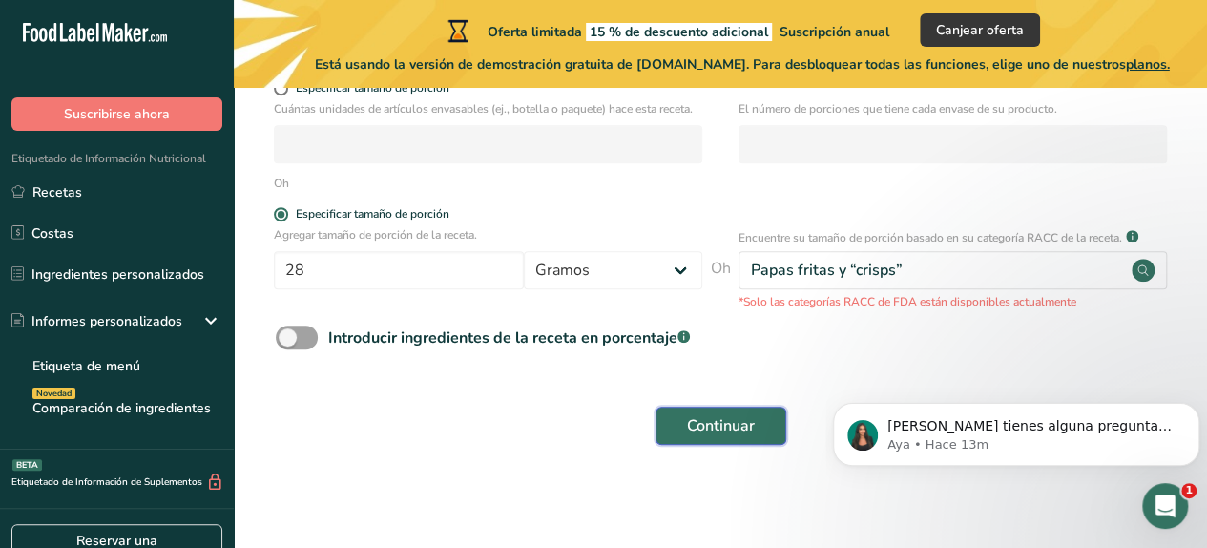
click at [703, 427] on font "Continuar" at bounding box center [721, 425] width 68 height 21
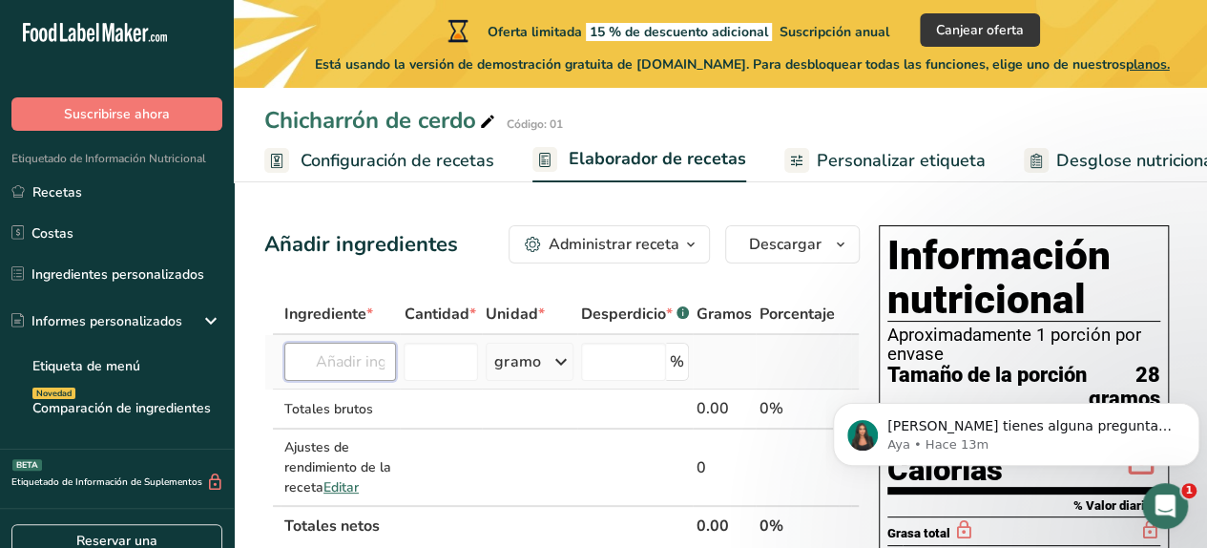
click at [340, 381] on input "text" at bounding box center [340, 362] width 112 height 38
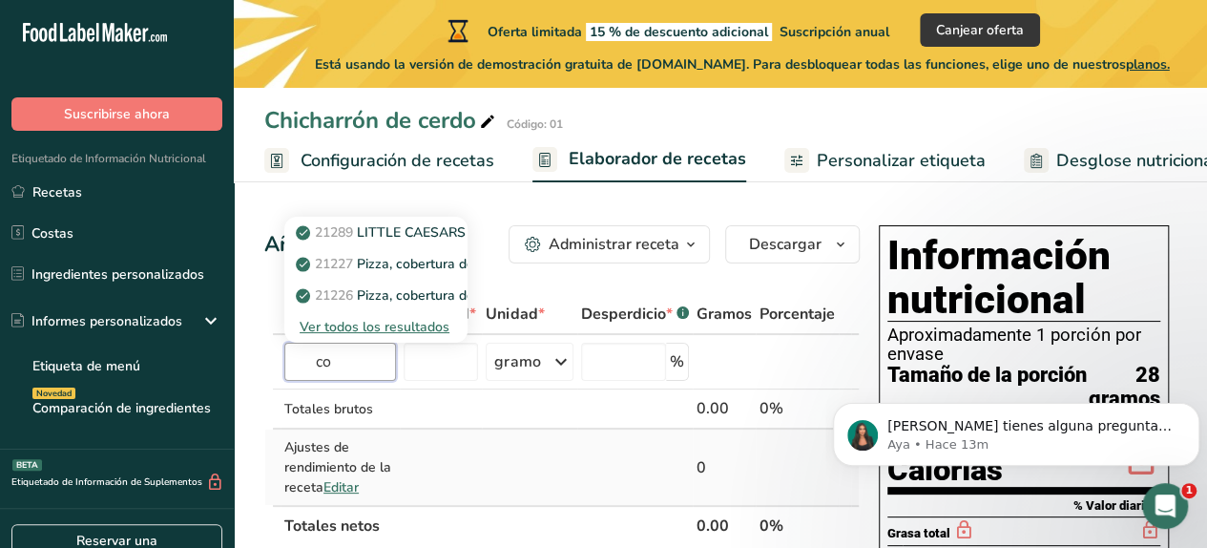
type input "c"
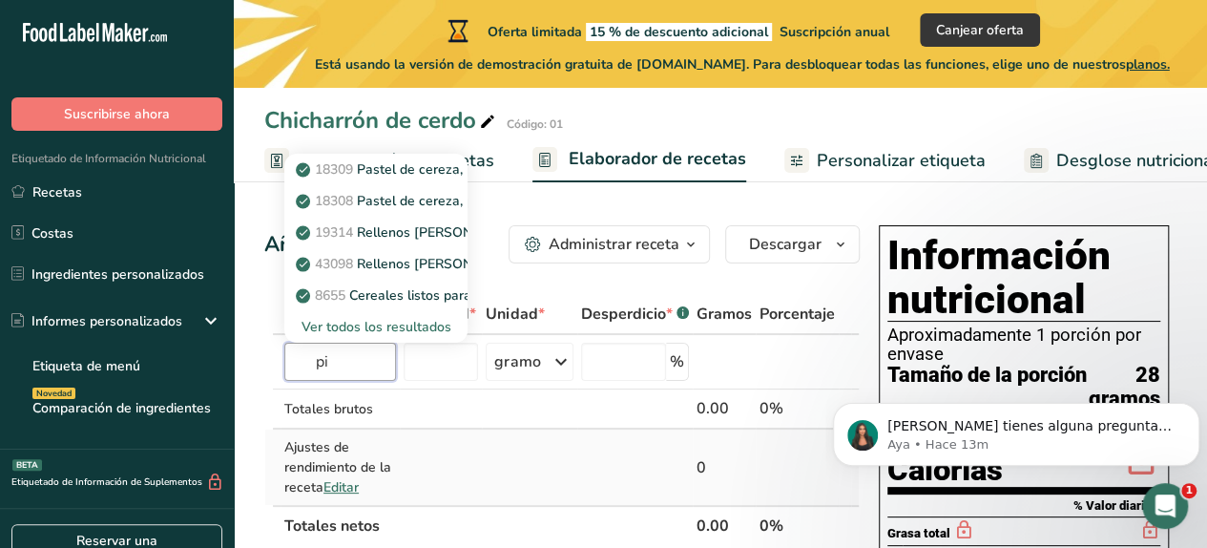
type input "p"
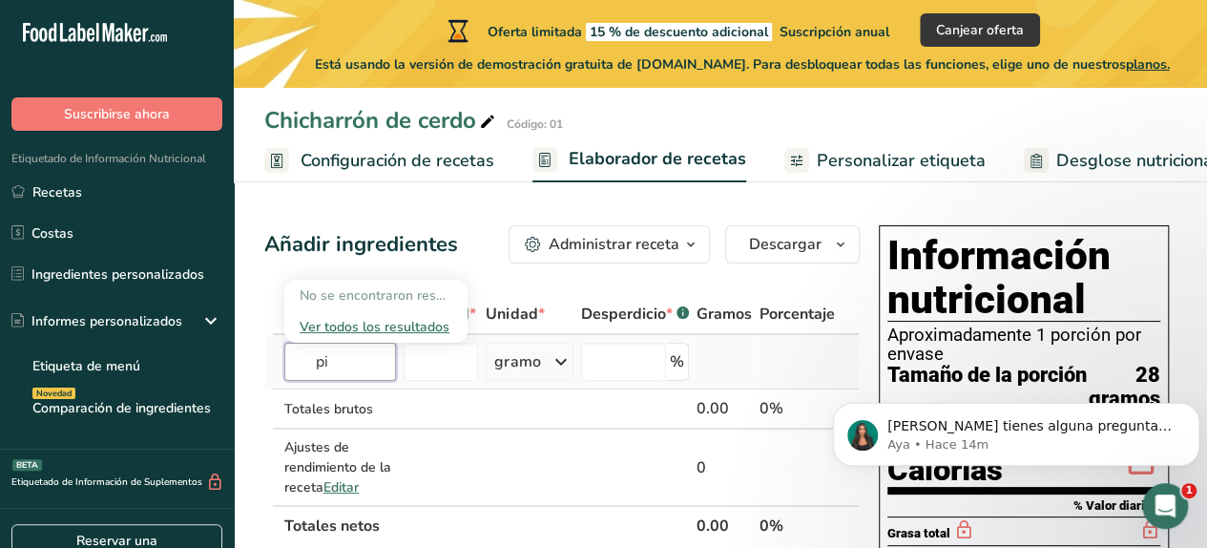
type input "p"
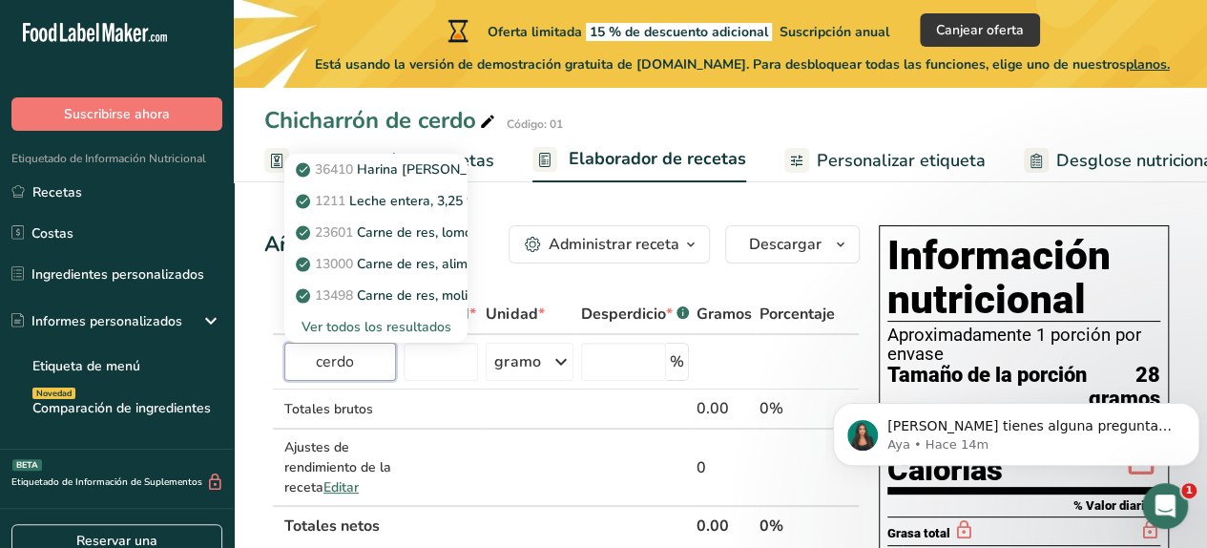
type input "cerdo"
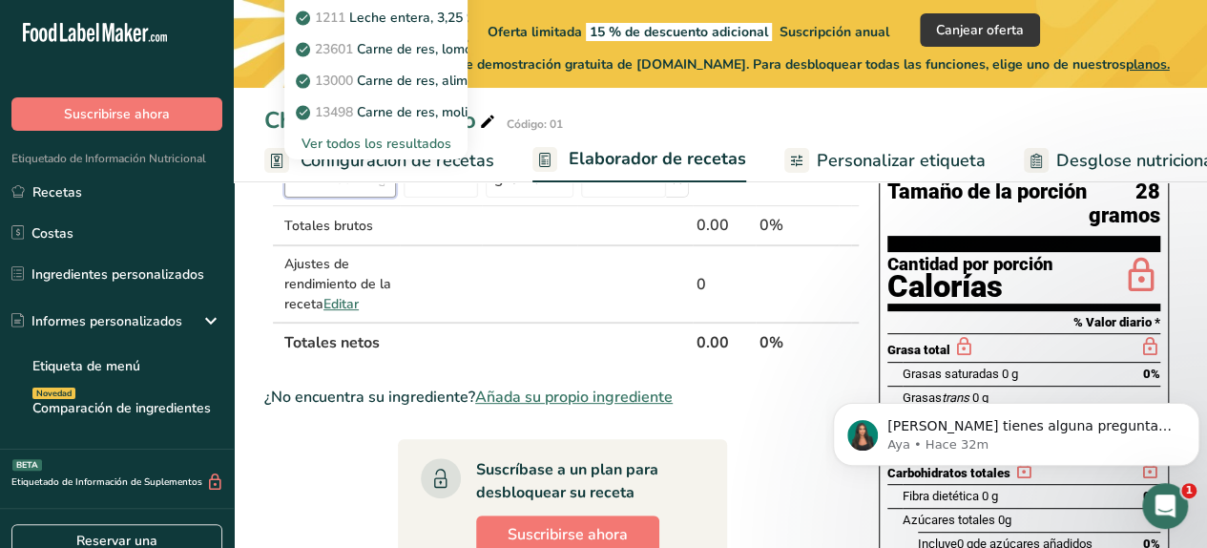
scroll to position [111, 0]
